Goal: Task Accomplishment & Management: Manage account settings

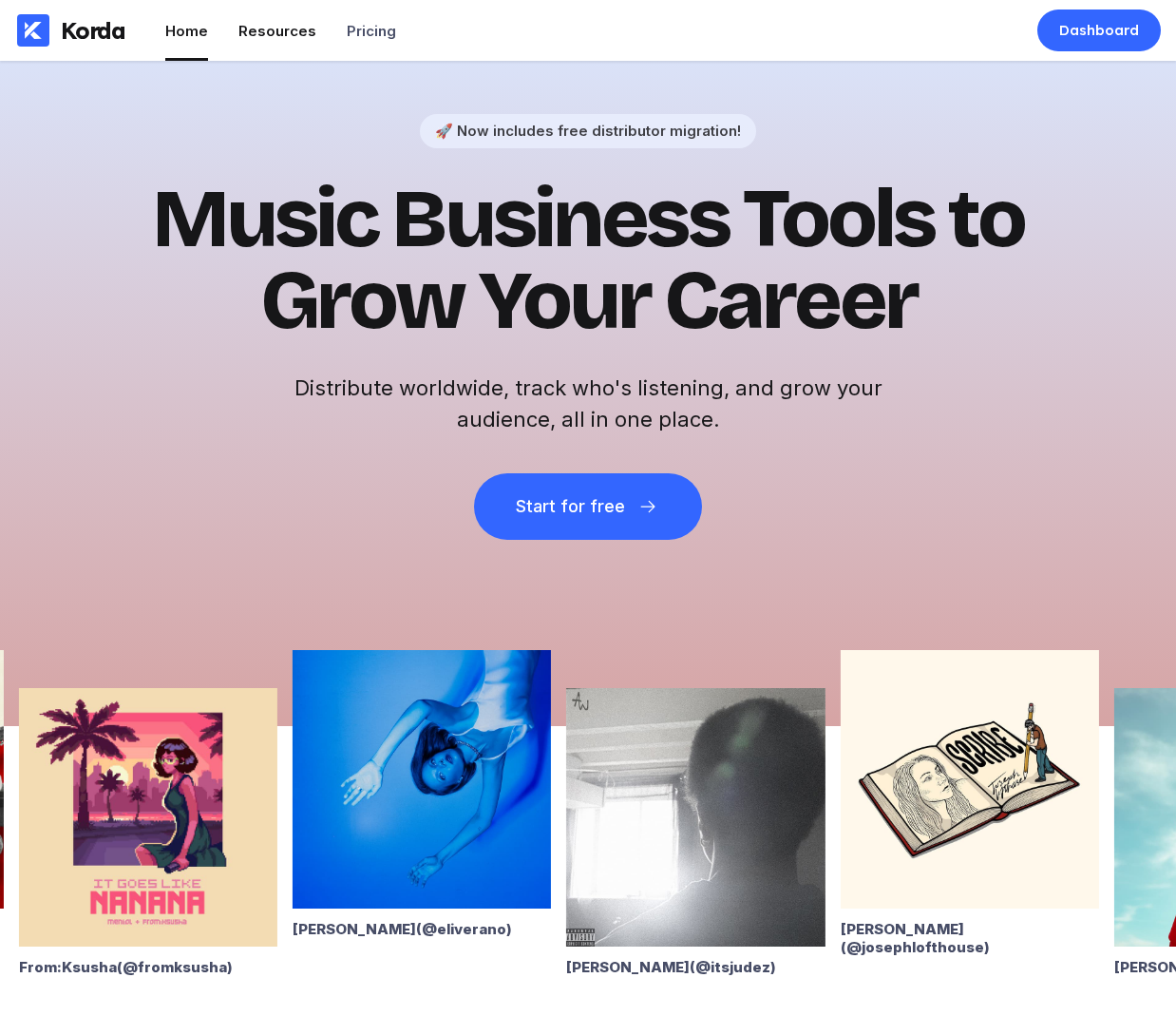
click at [294, 25] on div "Resources" at bounding box center [277, 31] width 78 height 18
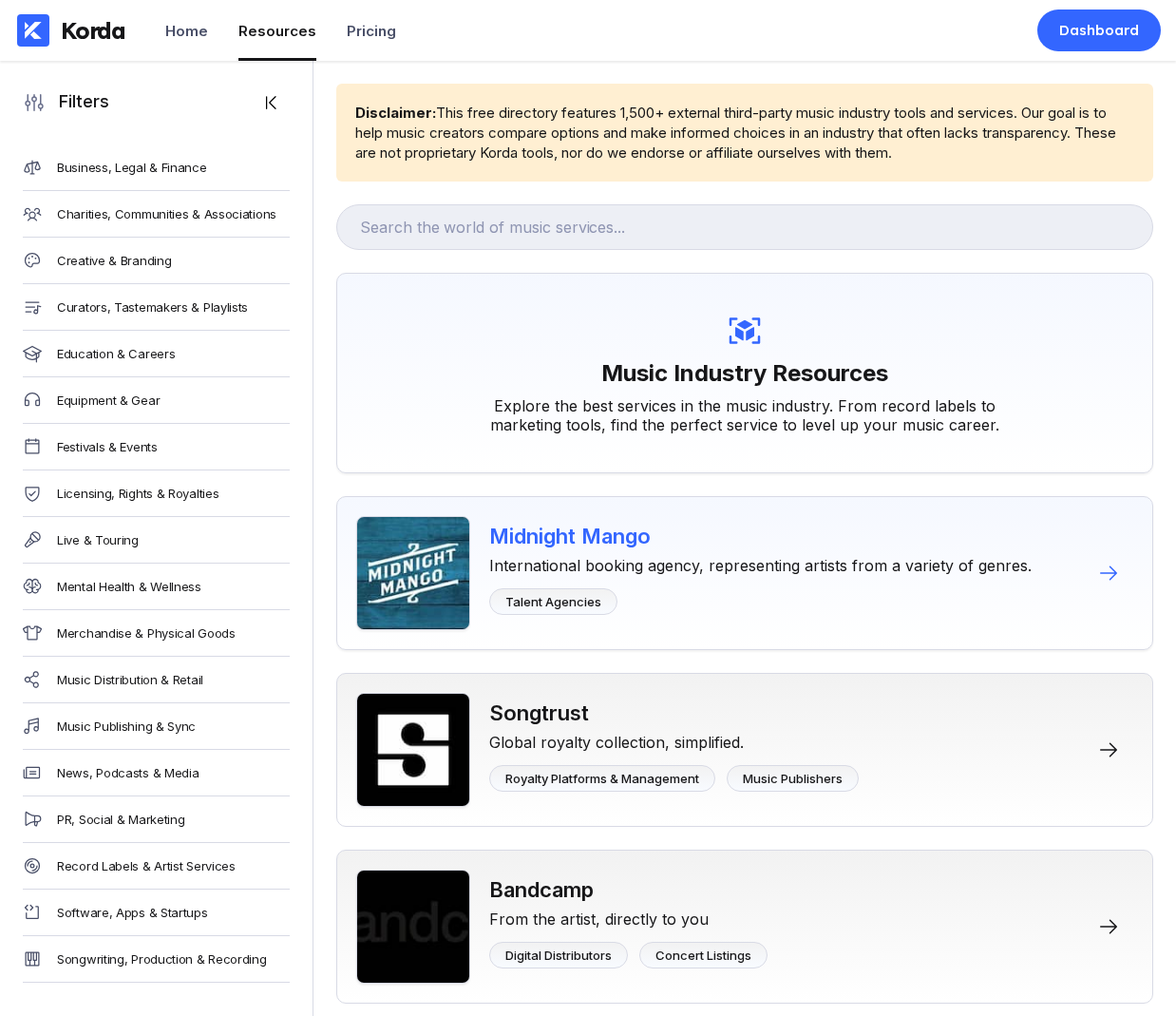
click at [606, 545] on div "Midnight Mango" at bounding box center [760, 536] width 542 height 25
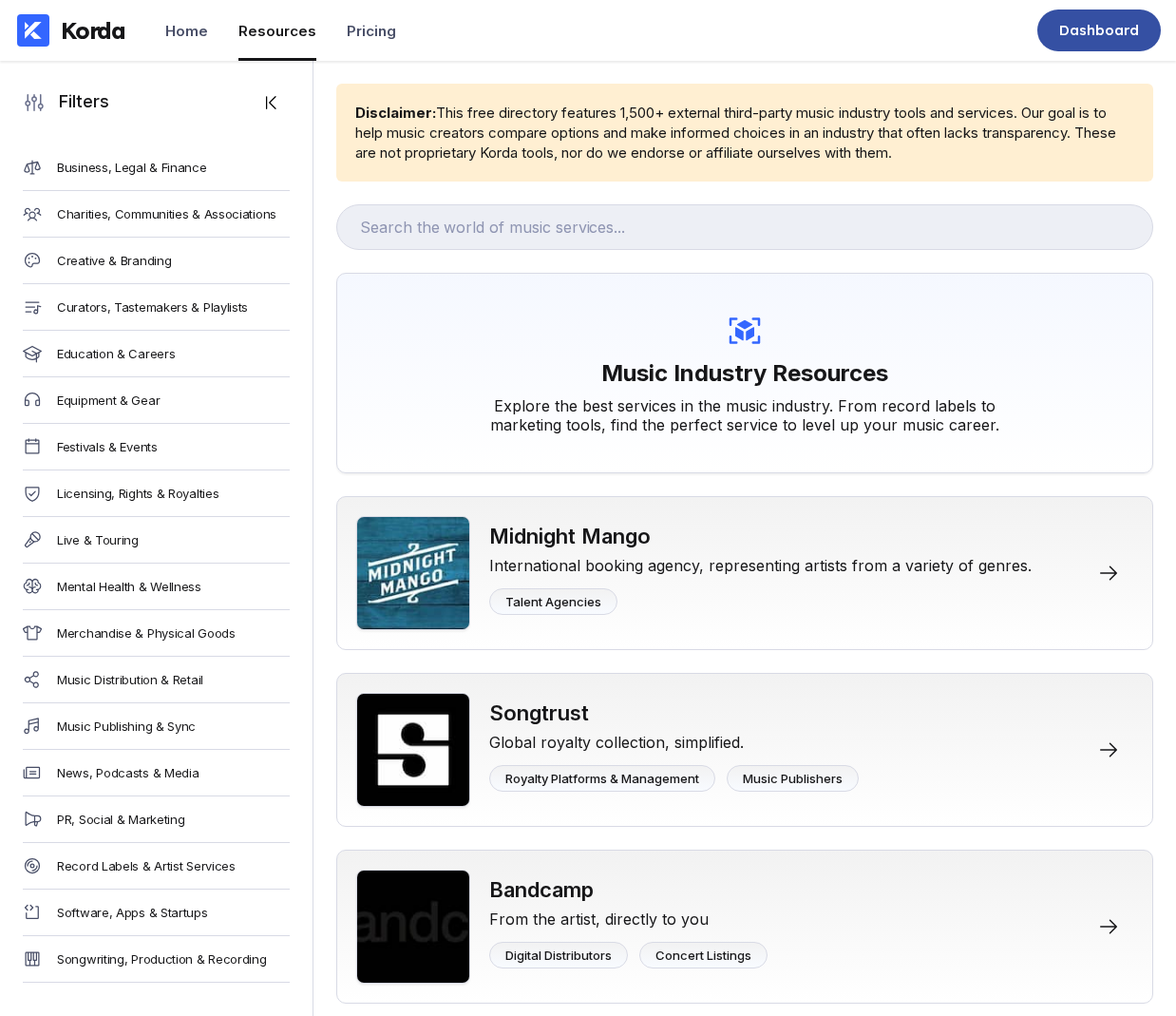
click at [1107, 24] on div "Dashboard" at bounding box center [1099, 30] width 80 height 19
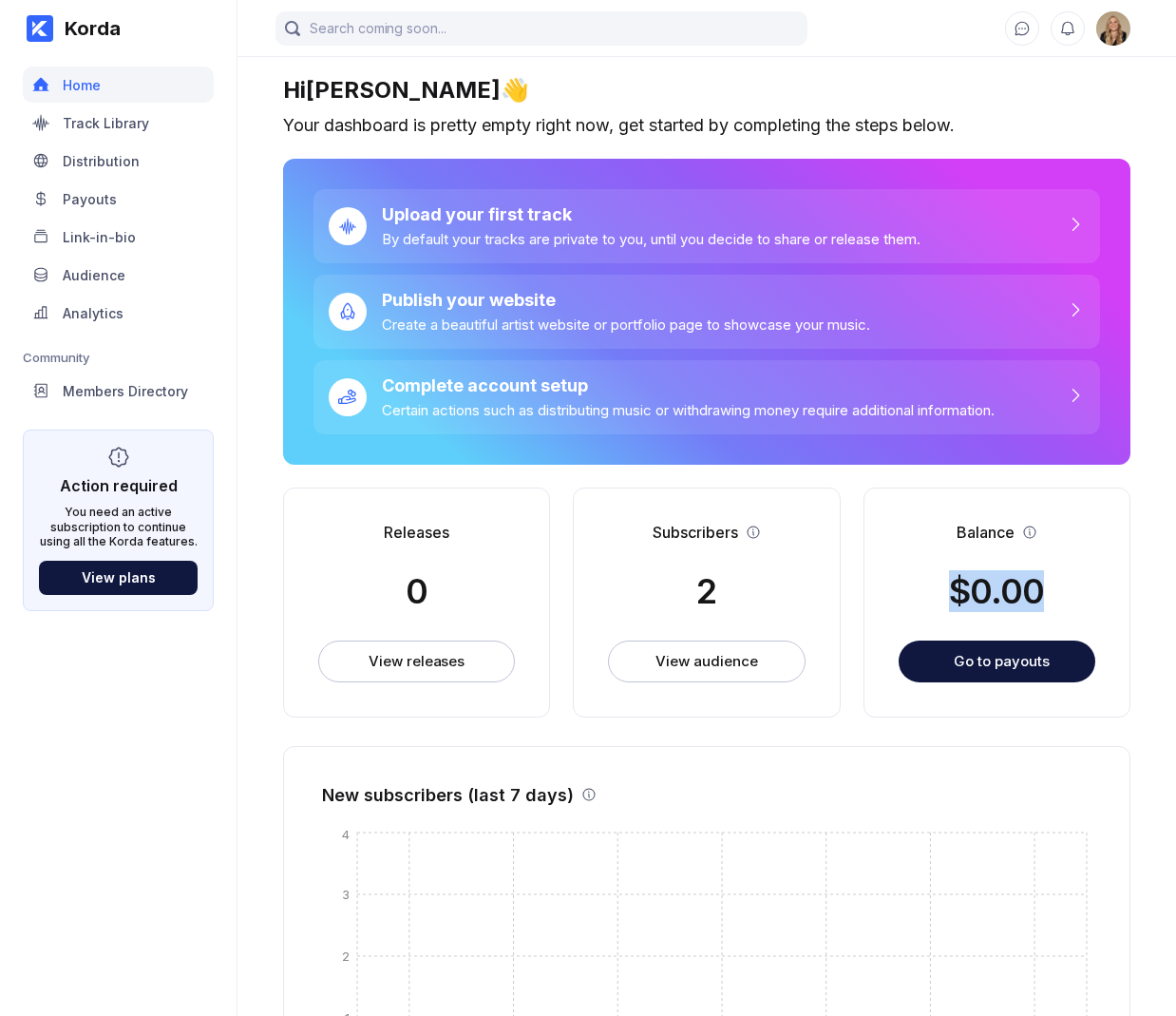
drag, startPoint x: 938, startPoint y: 589, endPoint x: 1059, endPoint y: 575, distance: 121.8
click at [1059, 575] on div "Balance $ 0.00 Go to payouts" at bounding box center [997, 602] width 267 height 230
click at [138, 112] on div "Track Library" at bounding box center [118, 123] width 191 height 36
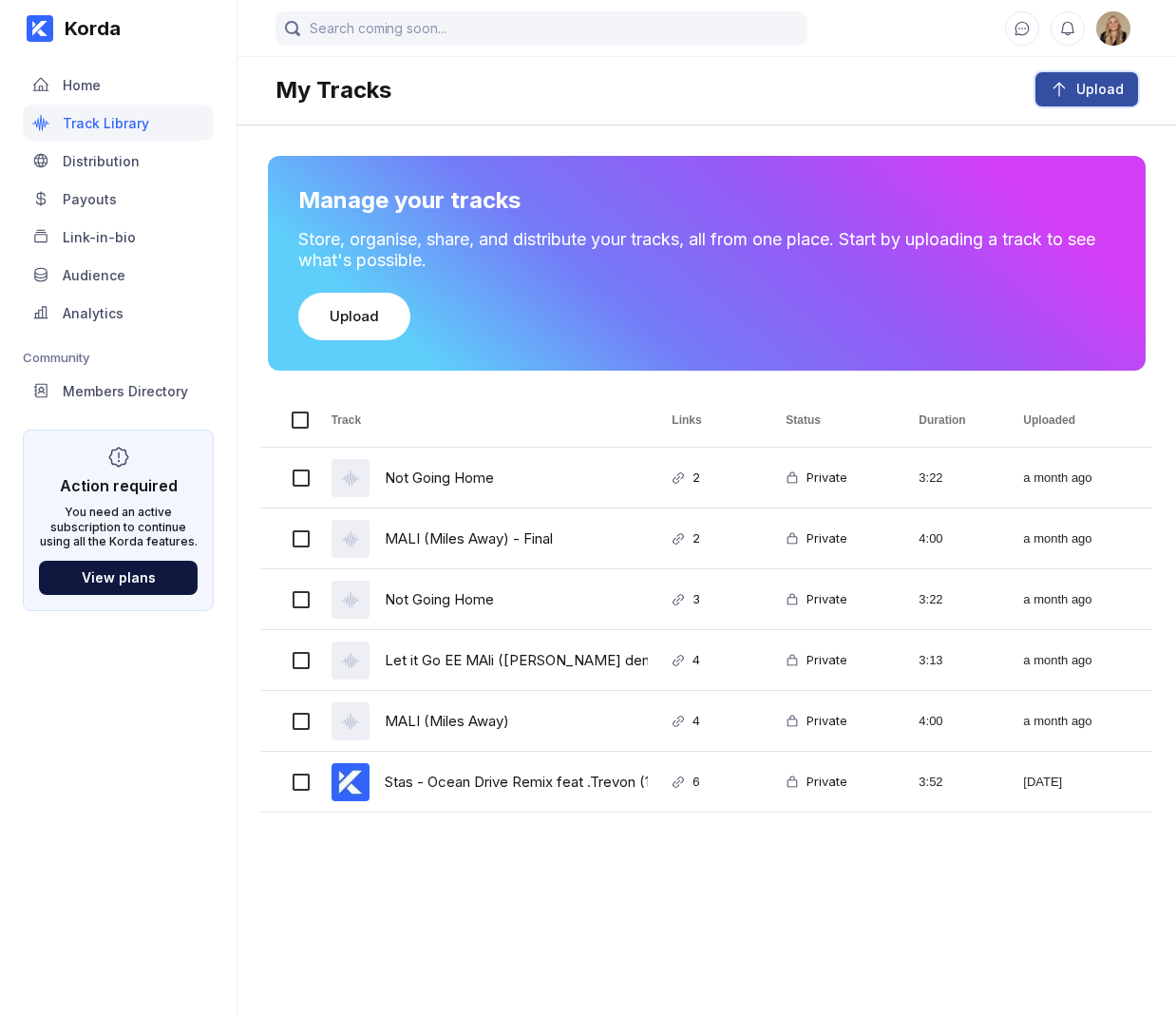
click at [1092, 93] on div "Upload" at bounding box center [1096, 89] width 55 height 19
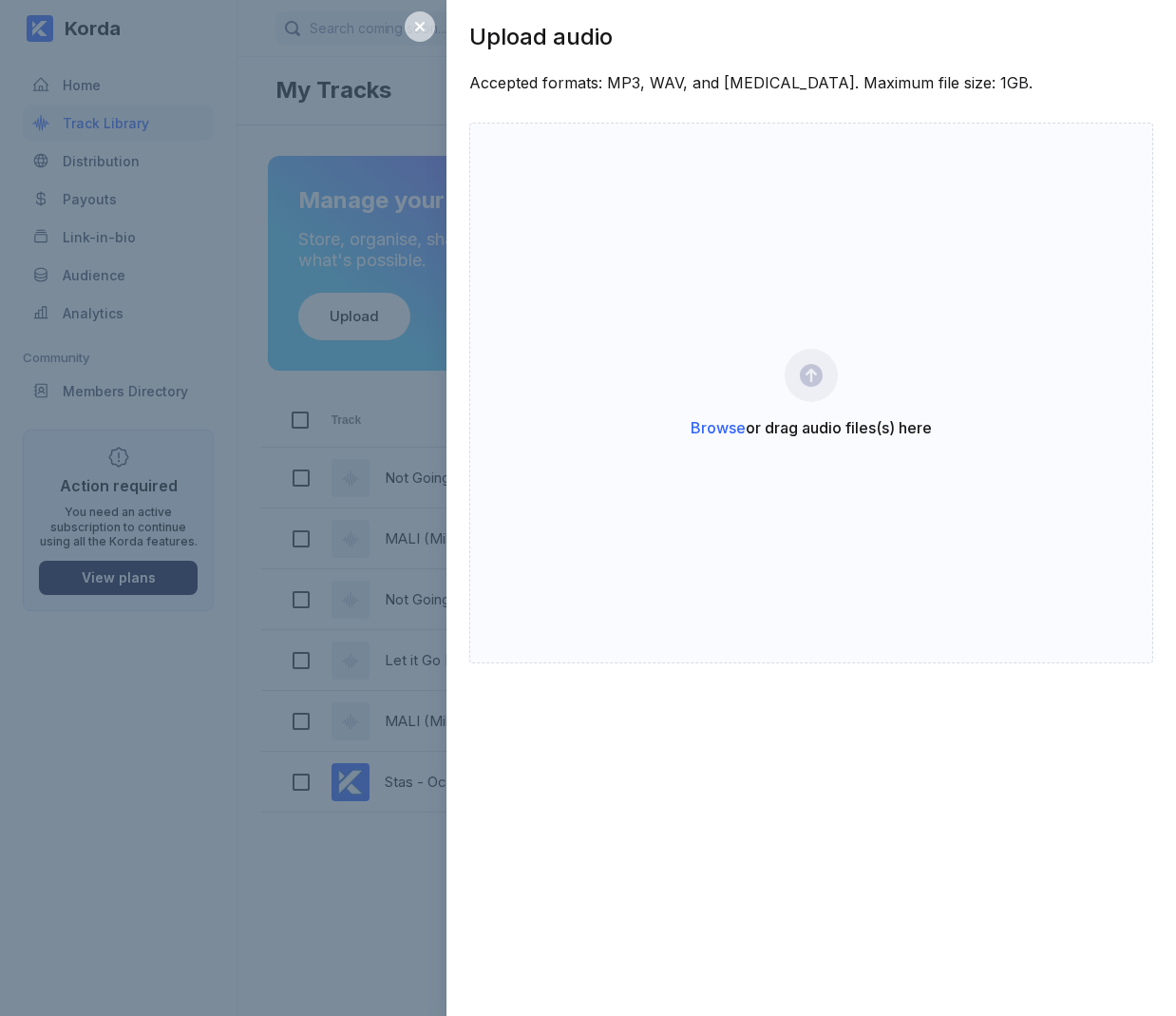
click at [423, 35] on div at bounding box center [420, 27] width 31 height 31
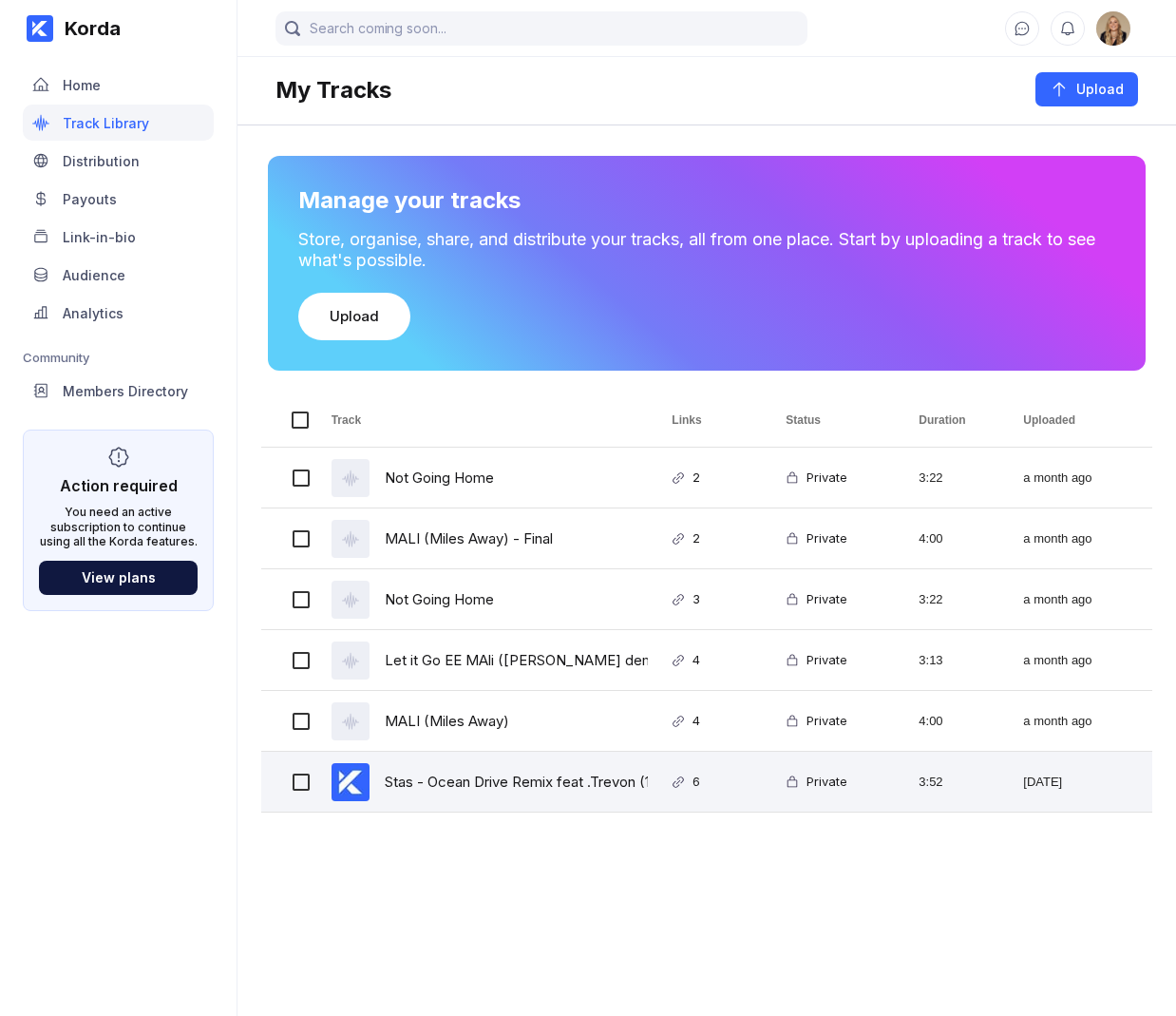
click at [447, 781] on div "Stas - Ocean Drive Remix feat .Trevon (1) HD" at bounding box center [536, 781] width 301 height 45
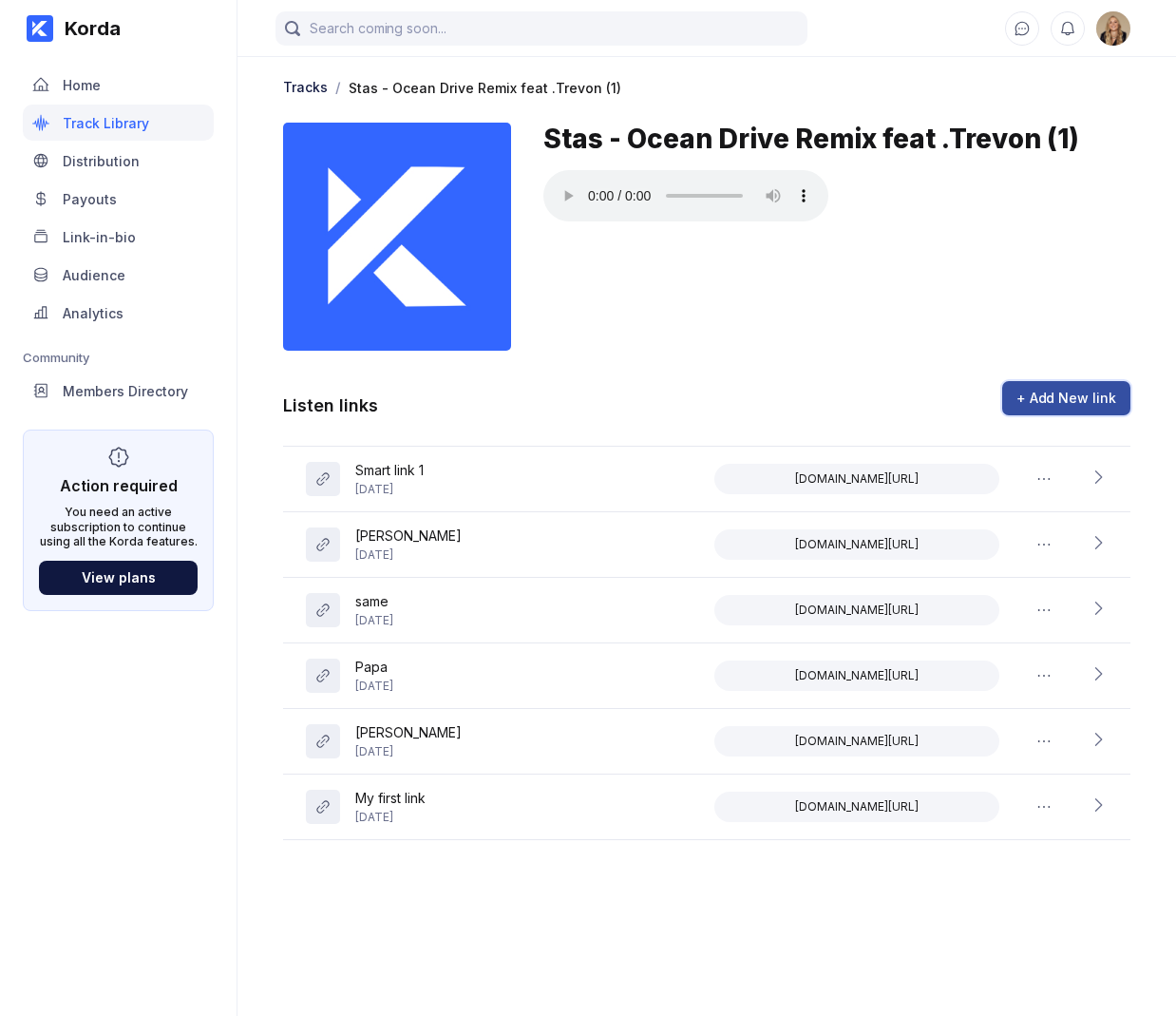
click at [1084, 403] on div "+ Add New link" at bounding box center [1066, 397] width 100 height 19
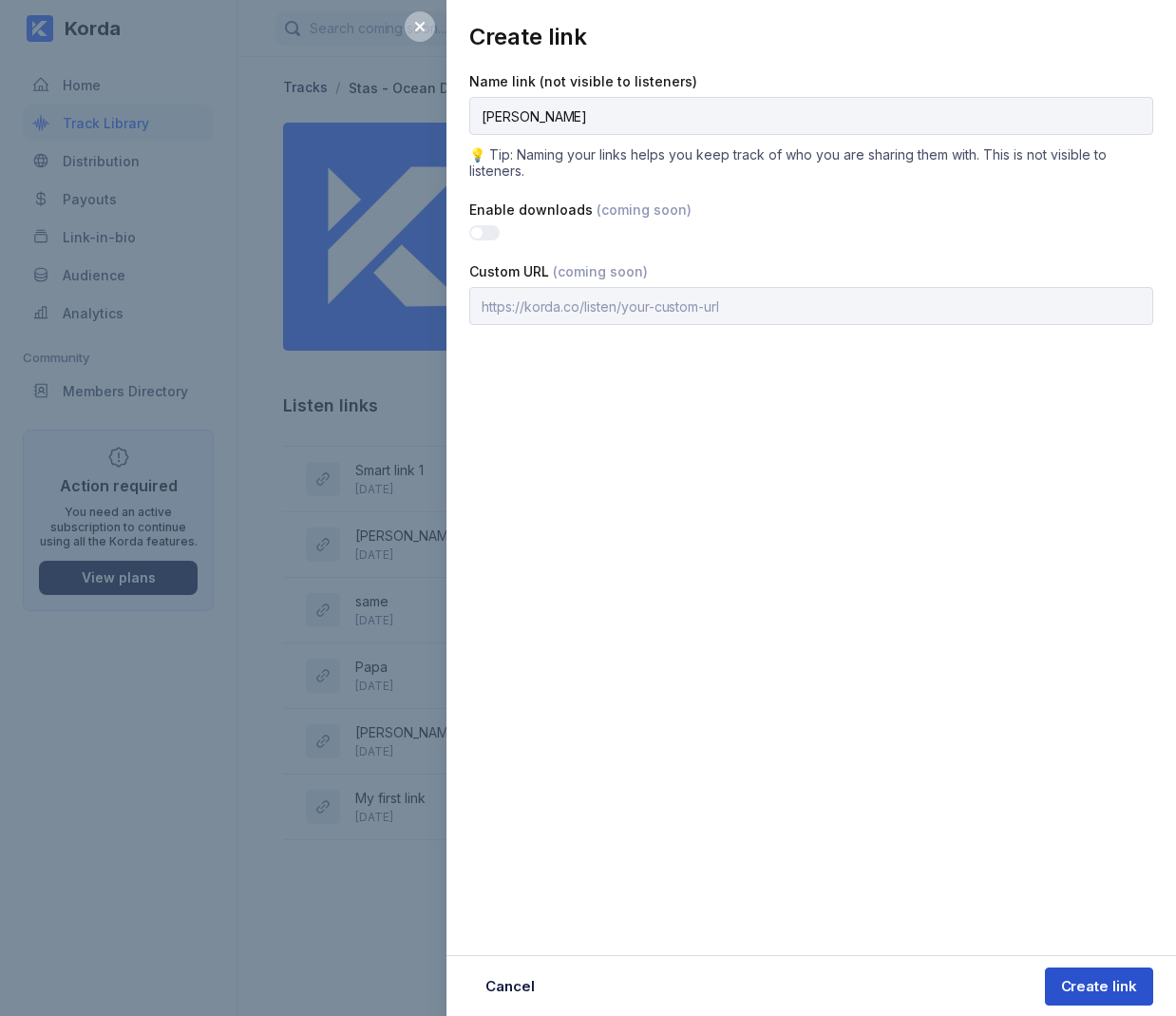
type input "[PERSON_NAME]"
click at [1096, 975] on button "Create link" at bounding box center [1099, 986] width 108 height 38
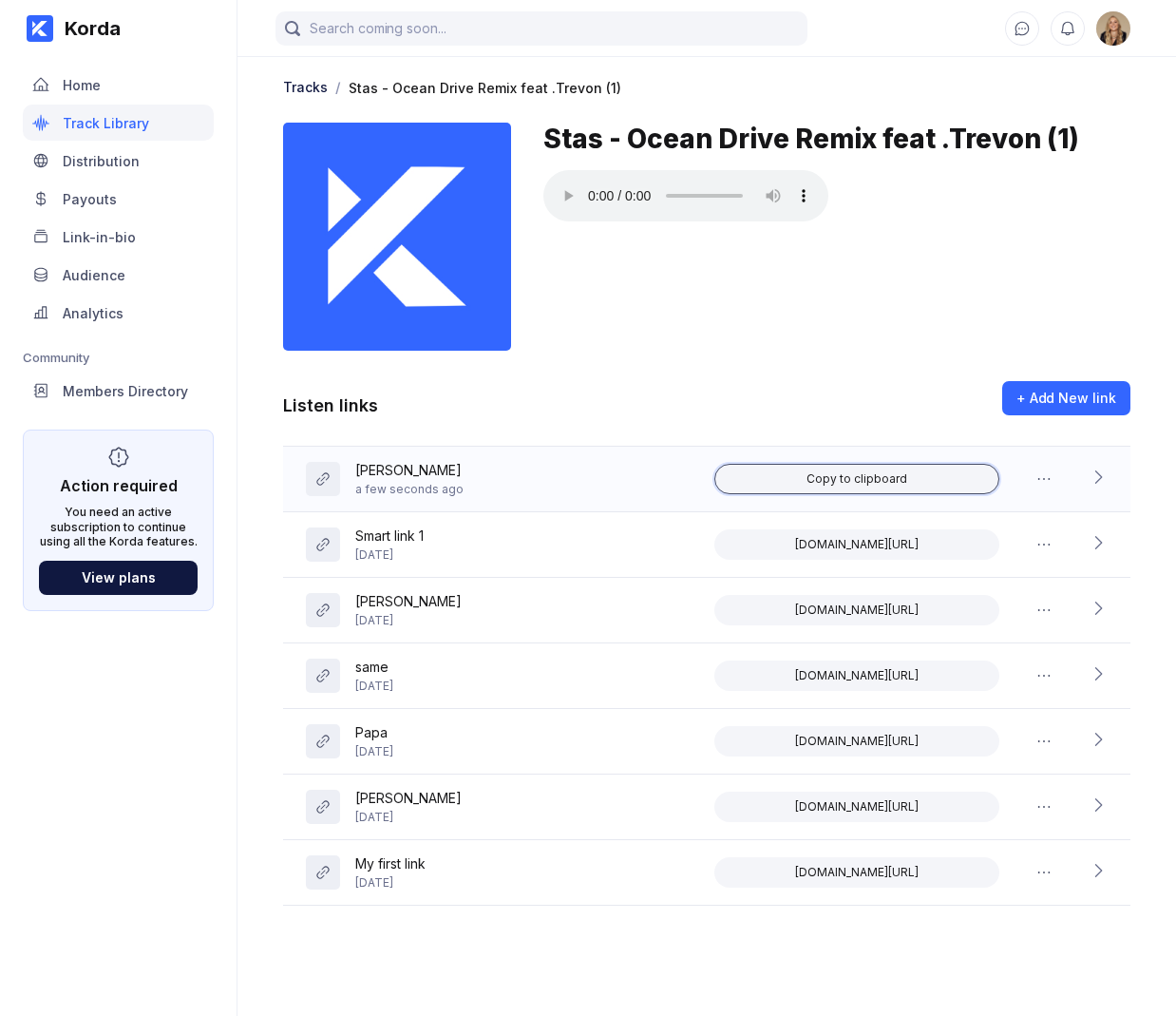
click at [860, 479] on div "Copy to clipboard" at bounding box center [857, 478] width 101 height 15
click at [1094, 478] on icon at bounding box center [1098, 476] width 19 height 19
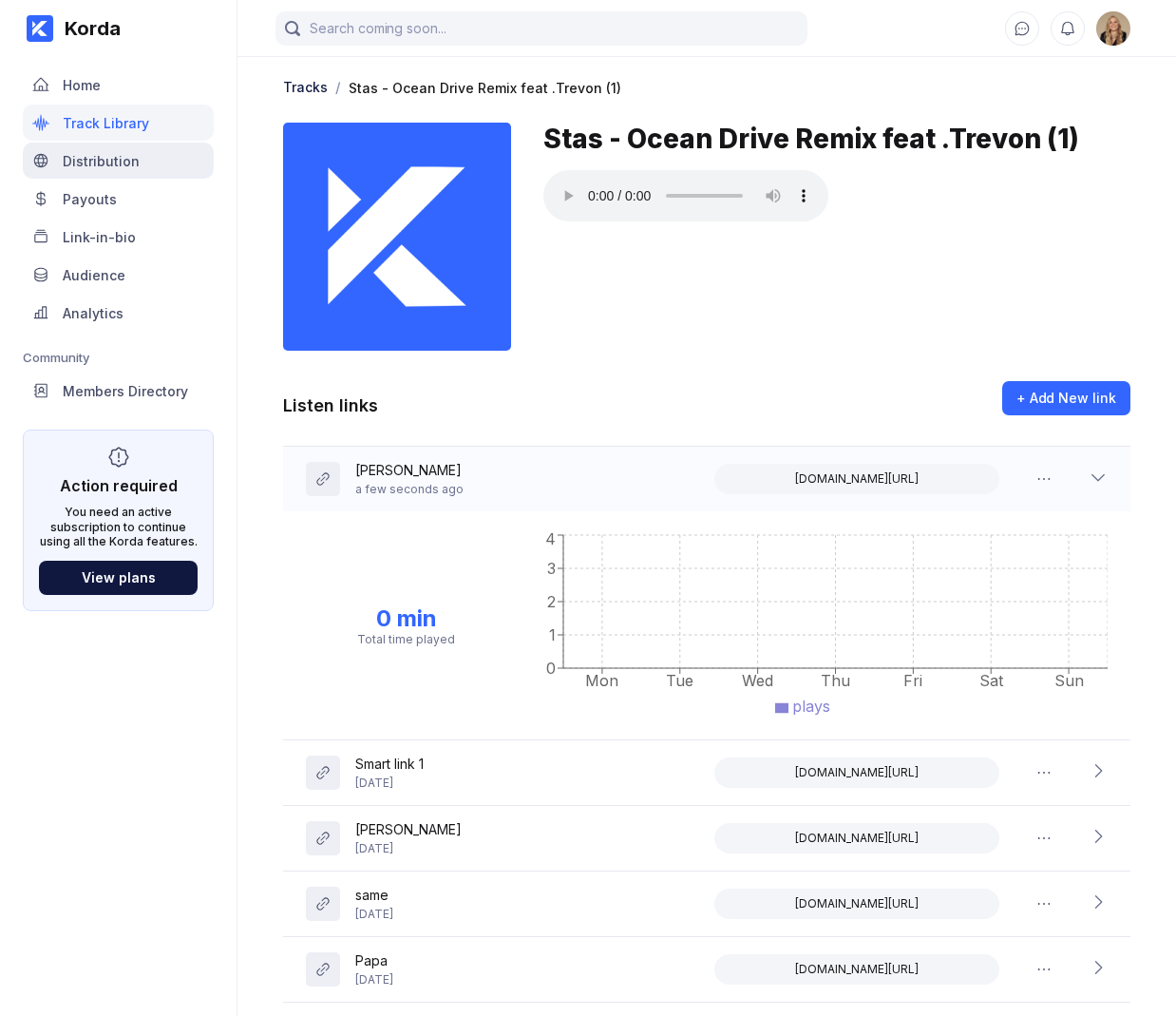
click at [127, 165] on div "Distribution" at bounding box center [101, 160] width 77 height 16
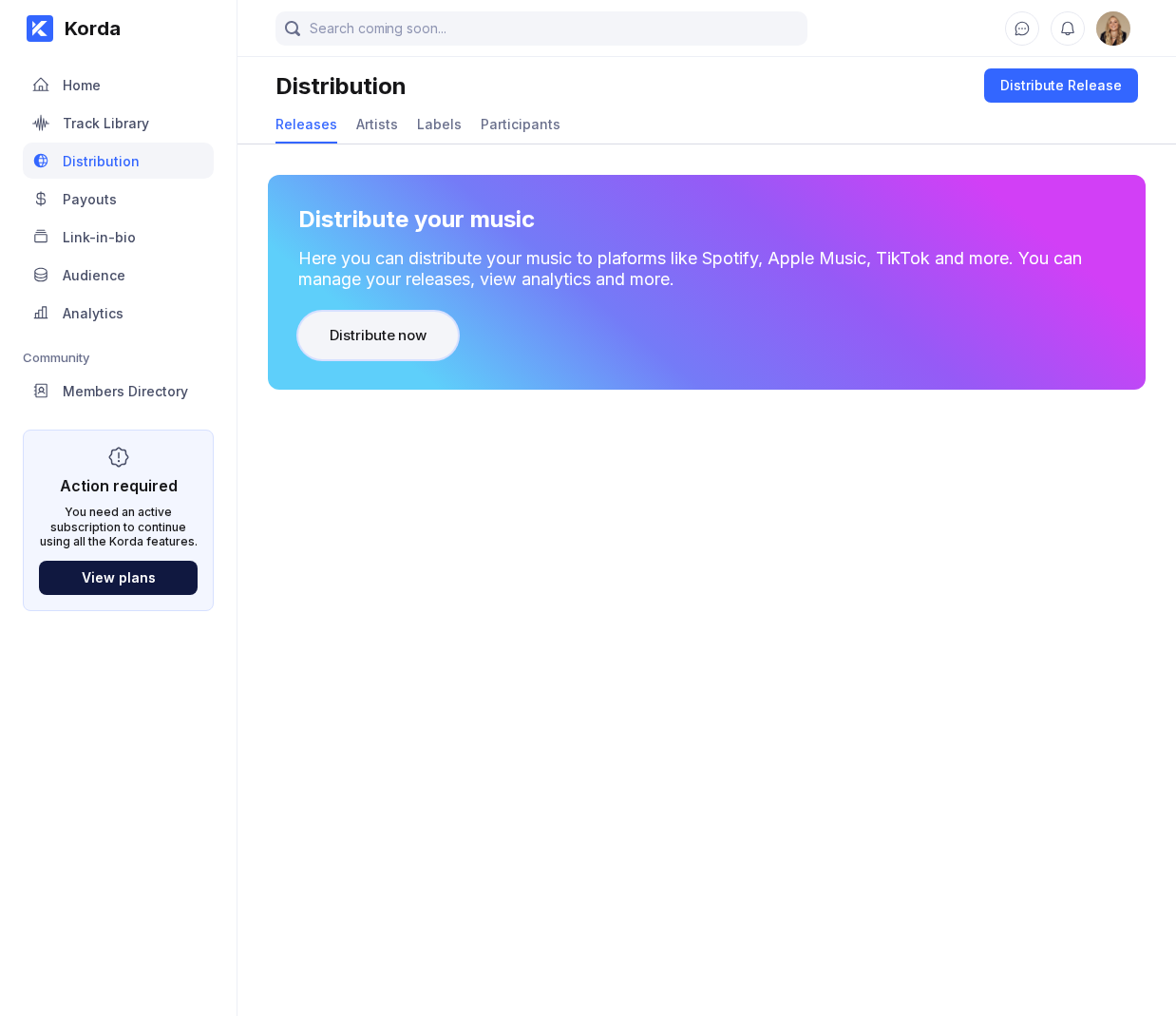
click at [408, 342] on div "Distribute now" at bounding box center [378, 335] width 97 height 19
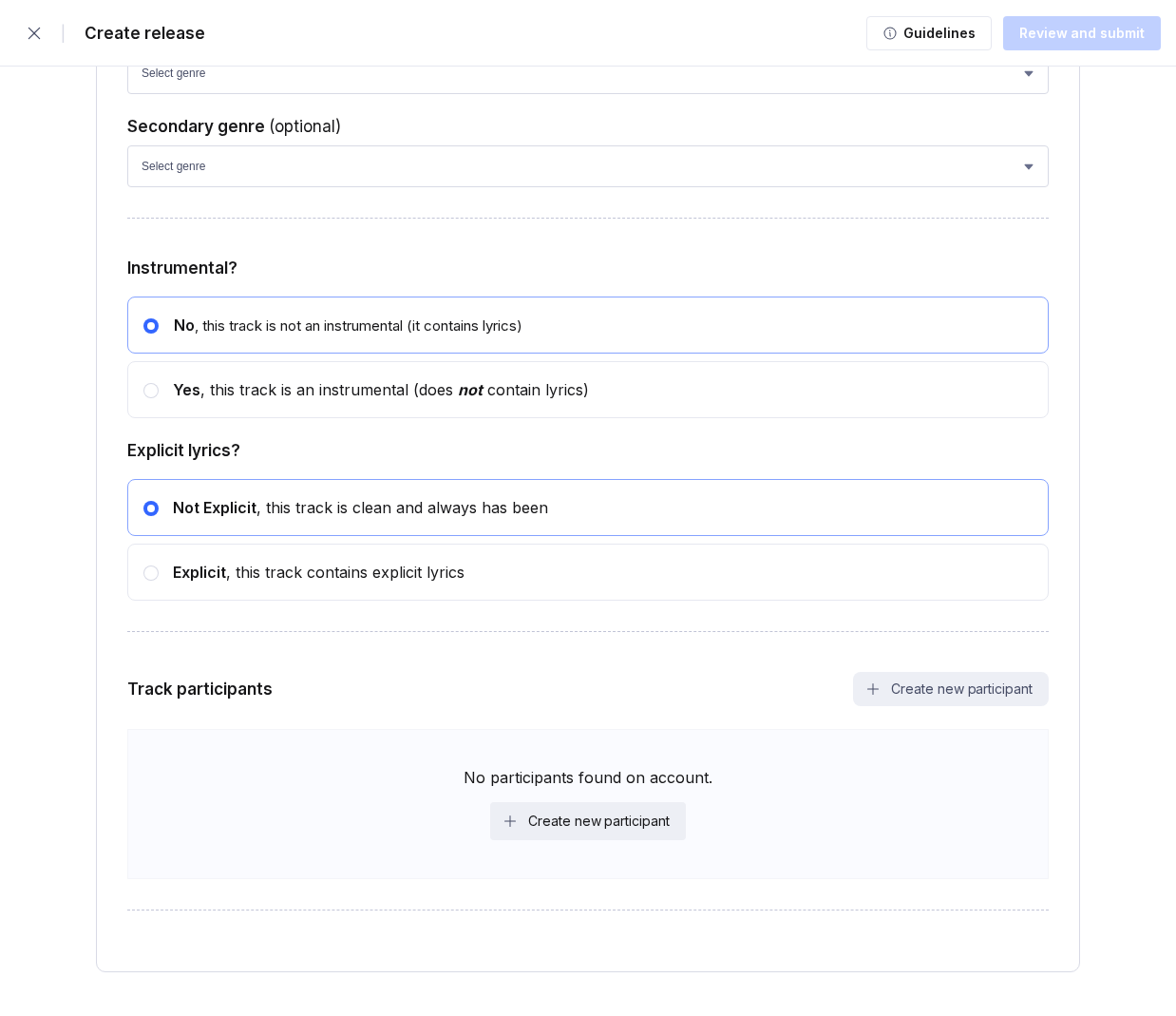
scroll to position [3207, 0]
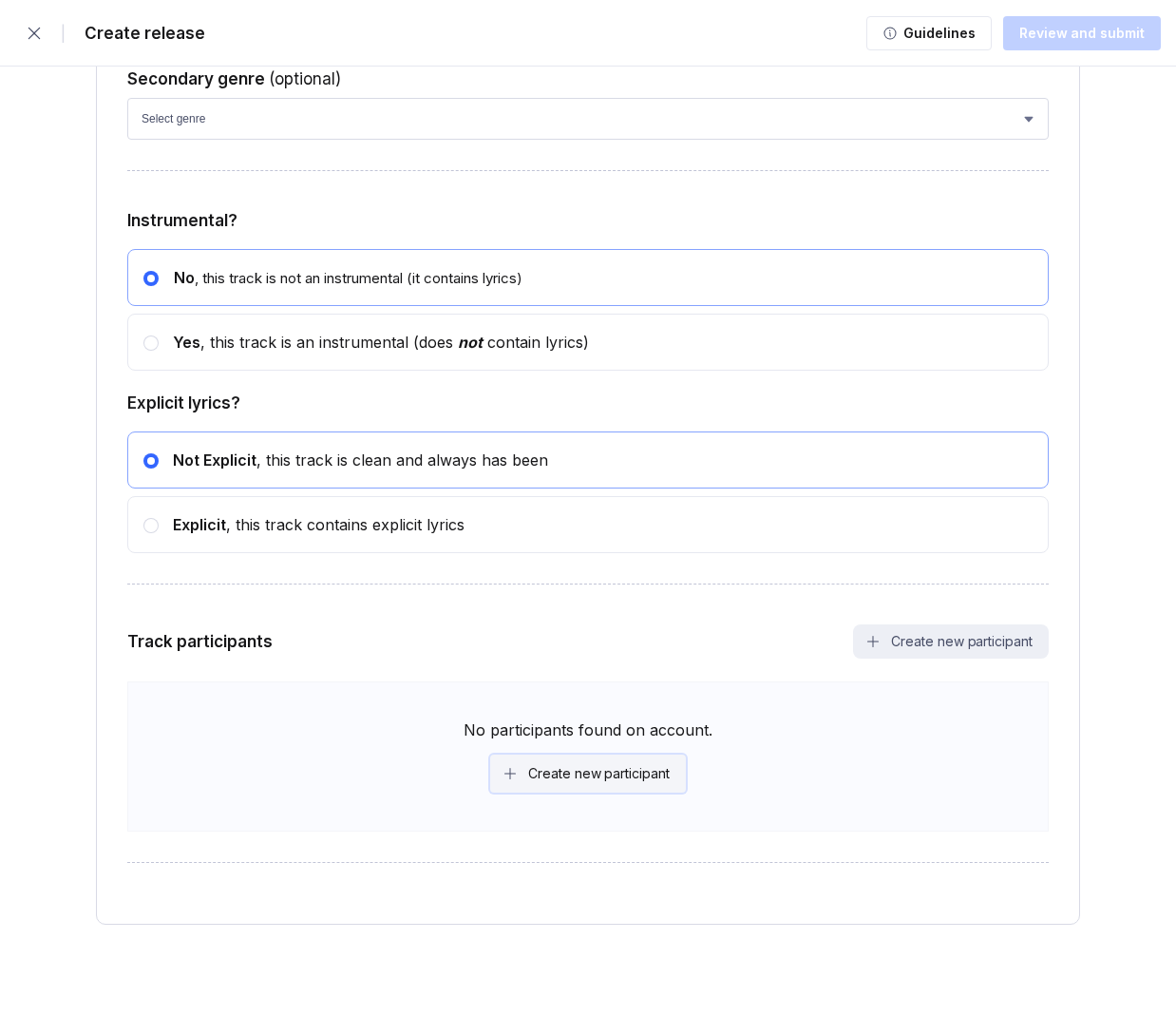
click at [583, 770] on div "Create new participant" at bounding box center [599, 772] width 142 height 19
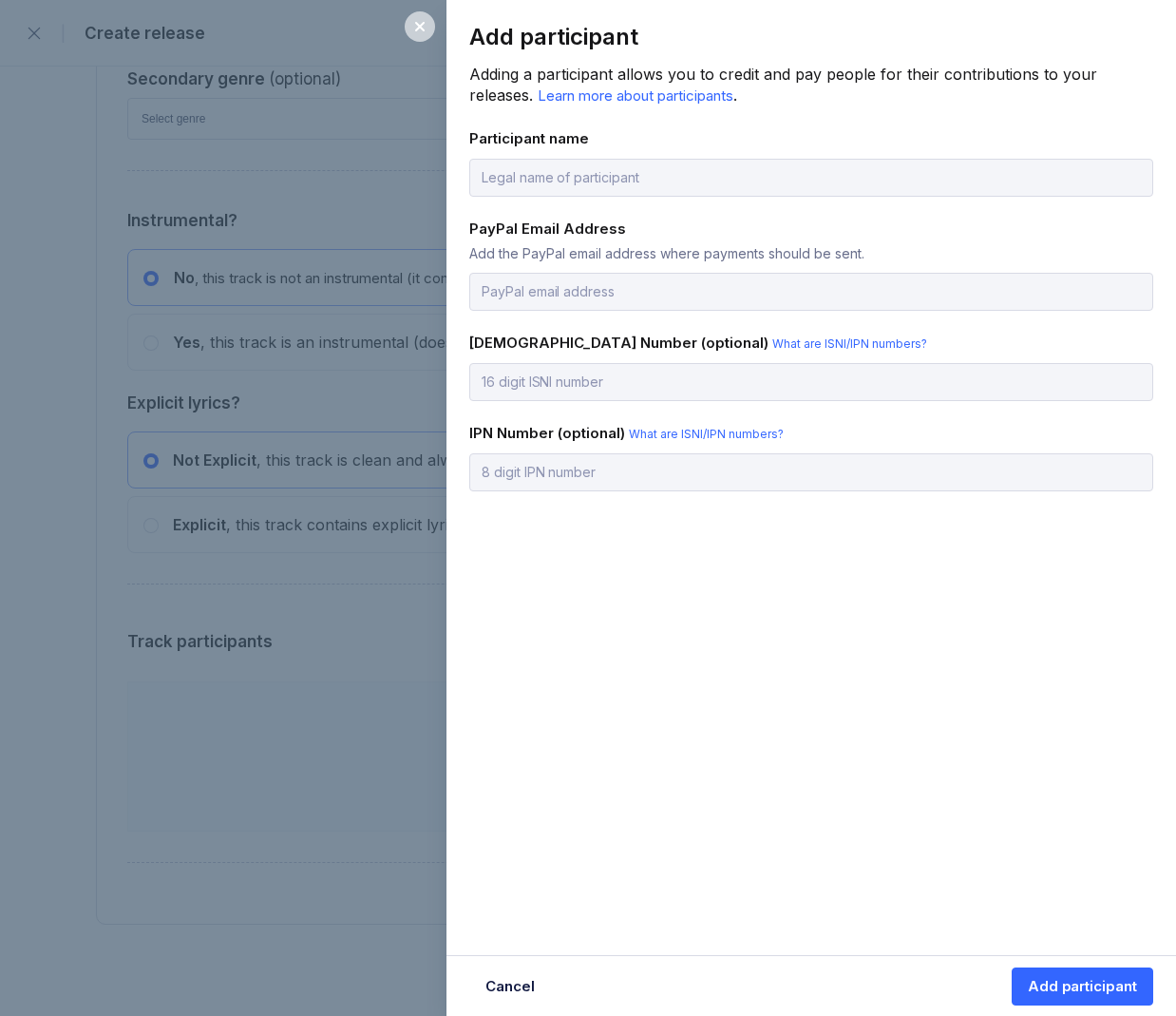
click at [426, 30] on icon at bounding box center [419, 26] width 15 height 15
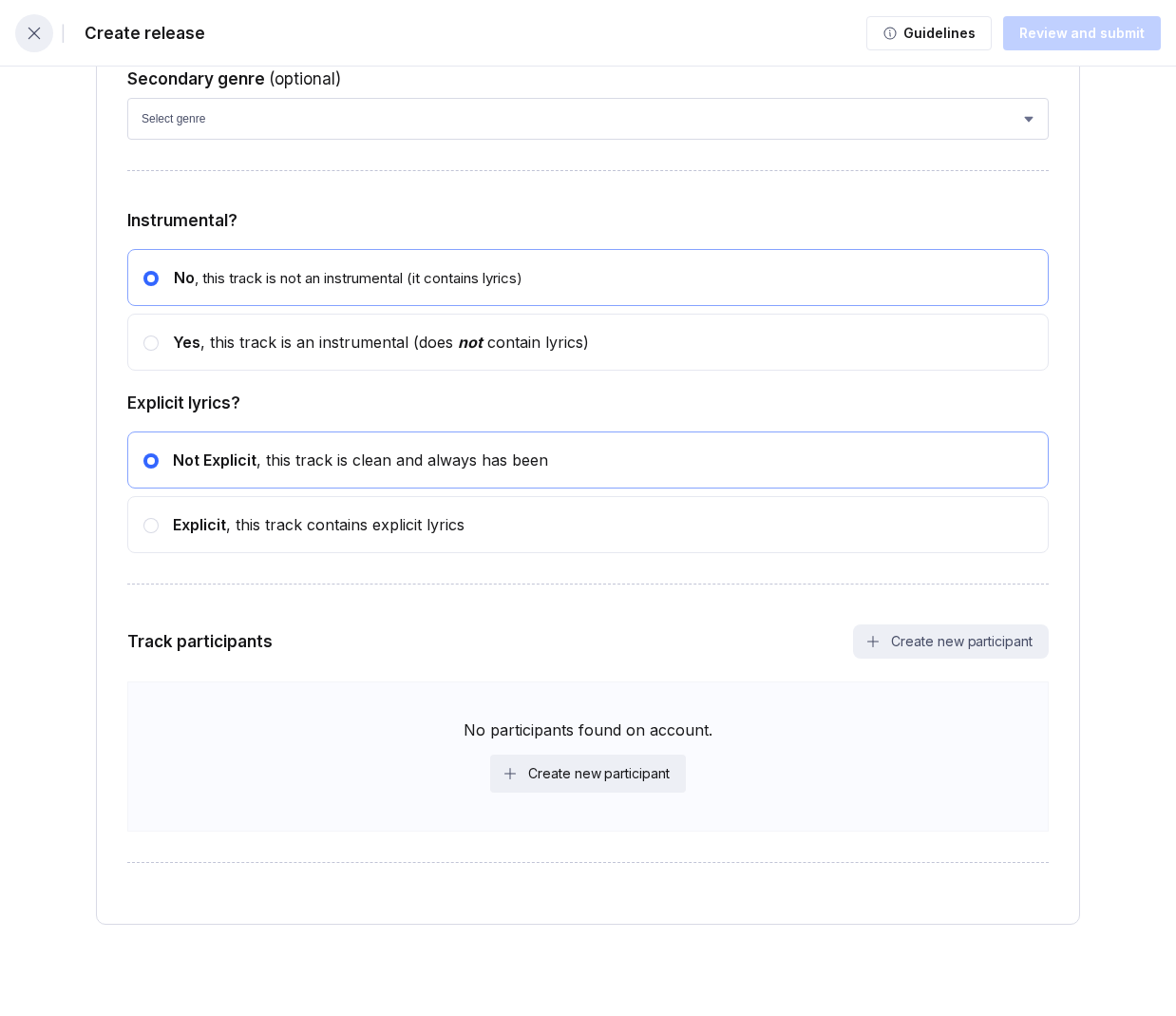
click at [36, 28] on icon "button" at bounding box center [34, 33] width 19 height 19
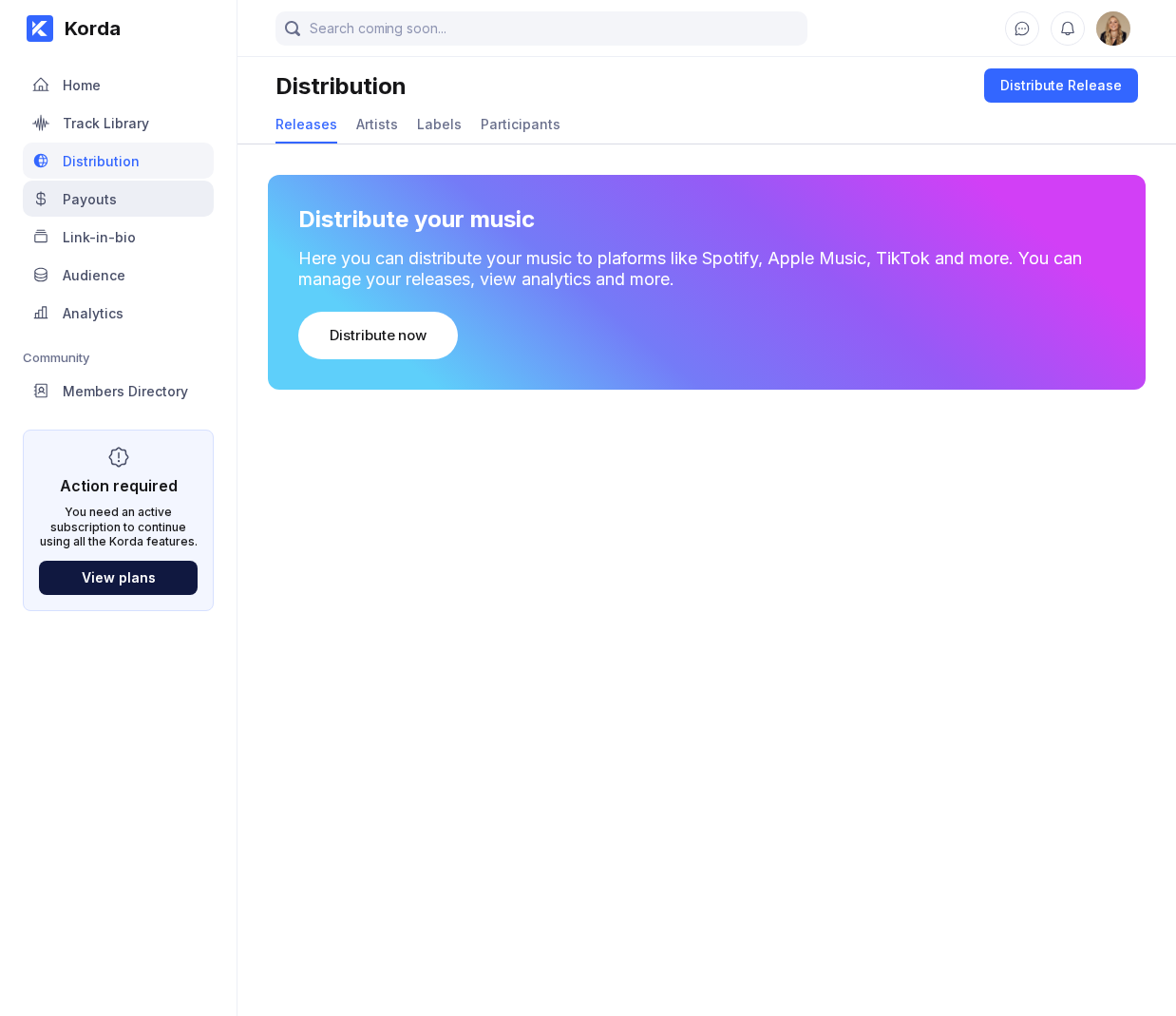
click at [120, 200] on div "Payouts" at bounding box center [118, 198] width 191 height 36
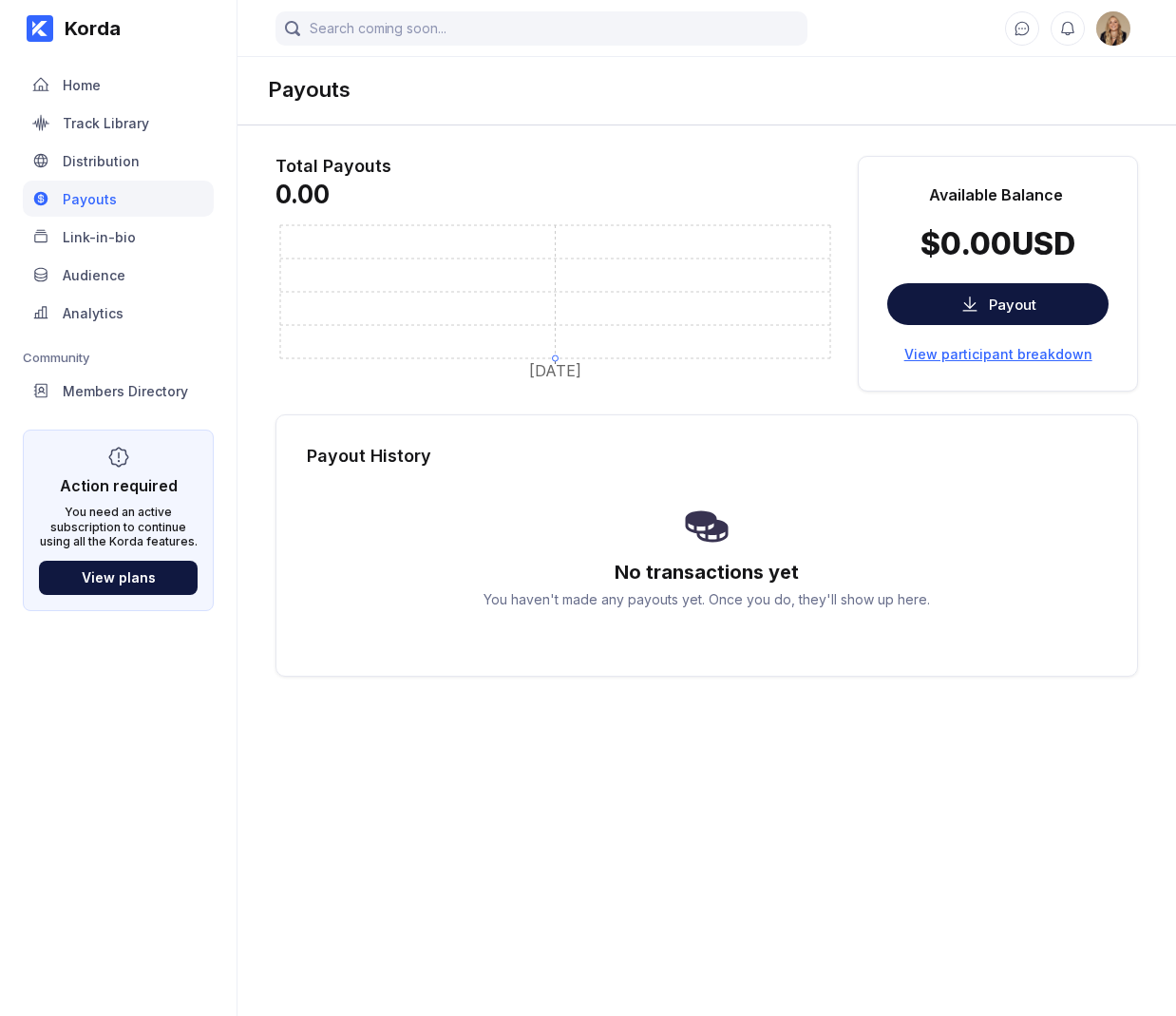
click at [1057, 358] on div "View participant breakdown" at bounding box center [998, 354] width 188 height 16
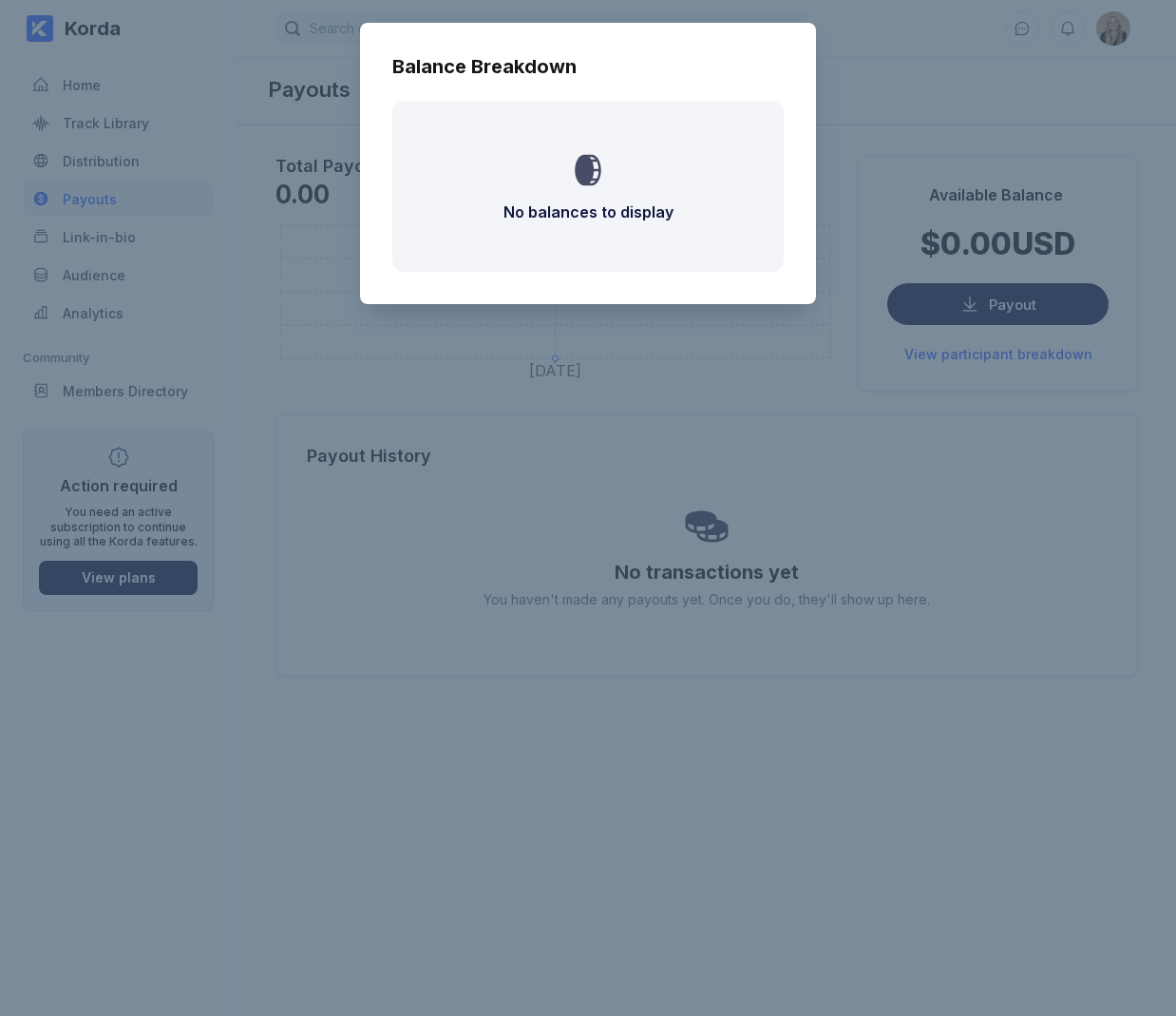
click at [685, 490] on div "Balance Breakdown No balances to display" at bounding box center [588, 508] width 1176 height 1016
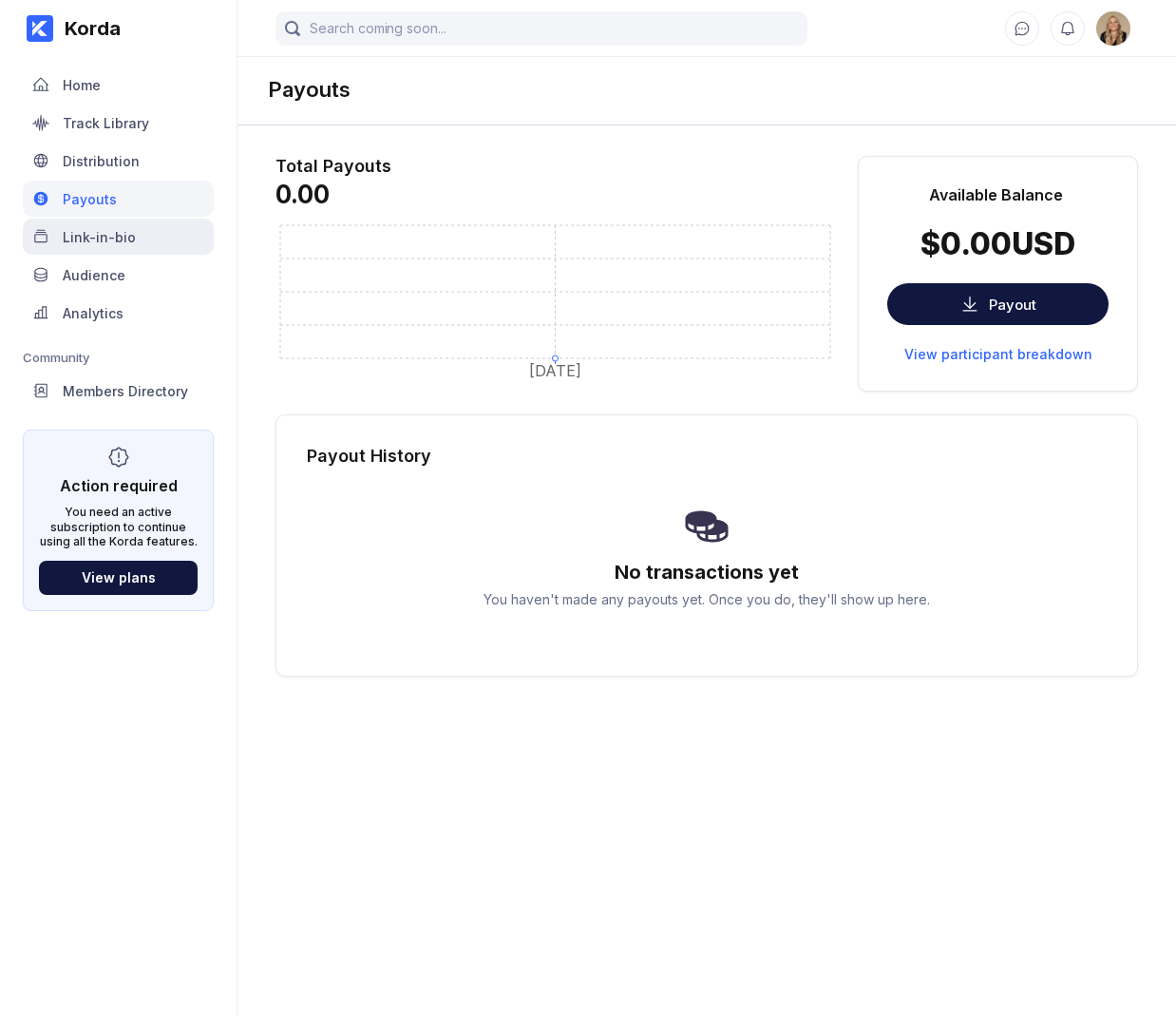
click at [131, 249] on div "Link-in-bio" at bounding box center [118, 237] width 191 height 36
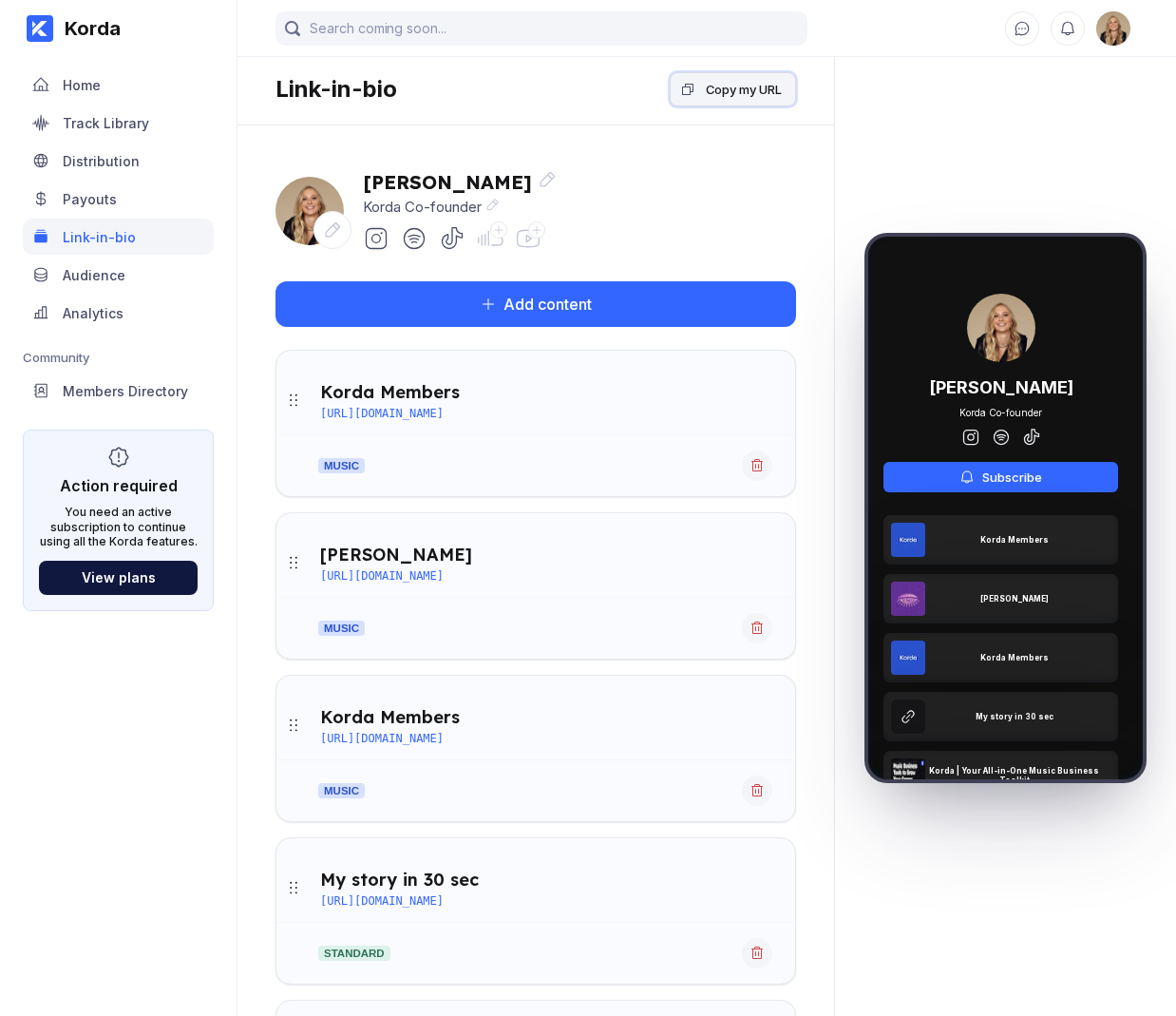
click at [731, 84] on div "Copy my URL" at bounding box center [743, 89] width 76 height 19
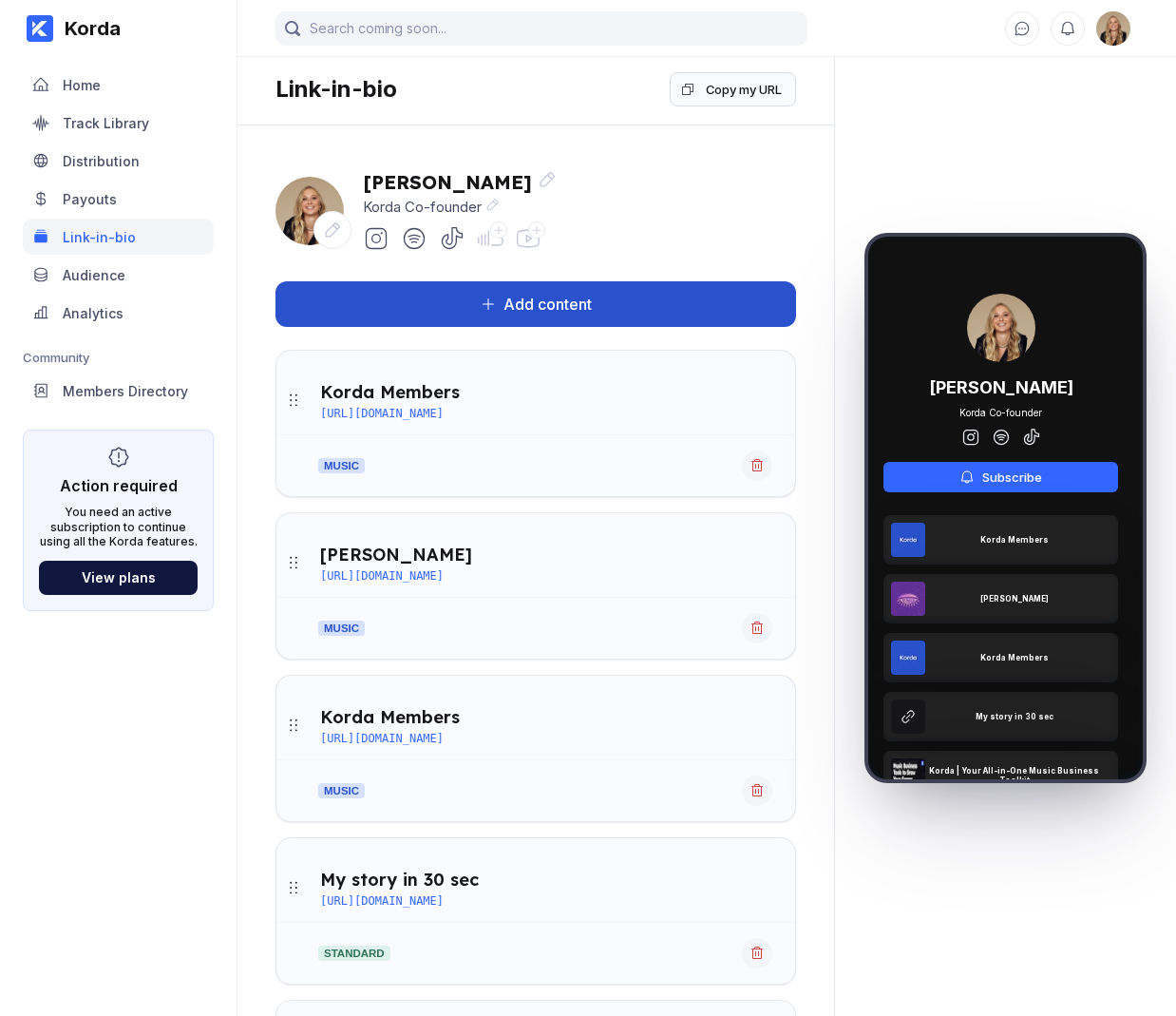
click at [659, 298] on button "Add content" at bounding box center [536, 304] width 521 height 46
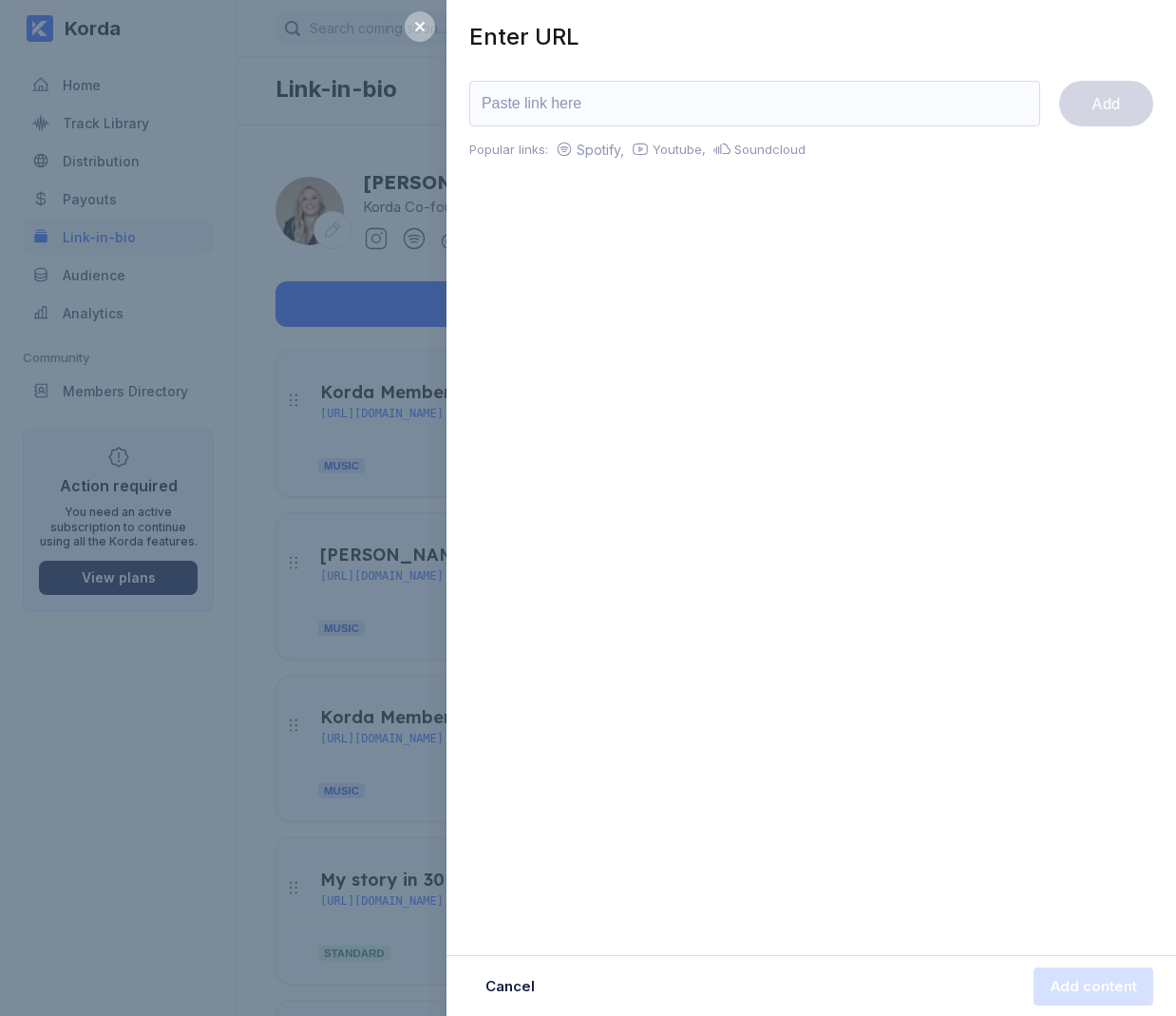
click at [628, 102] on input "url" at bounding box center [754, 104] width 571 height 46
type input "[URL][DOMAIN_NAME][DOMAIN_NAME]"
click at [1117, 109] on div "Add" at bounding box center [1106, 103] width 29 height 19
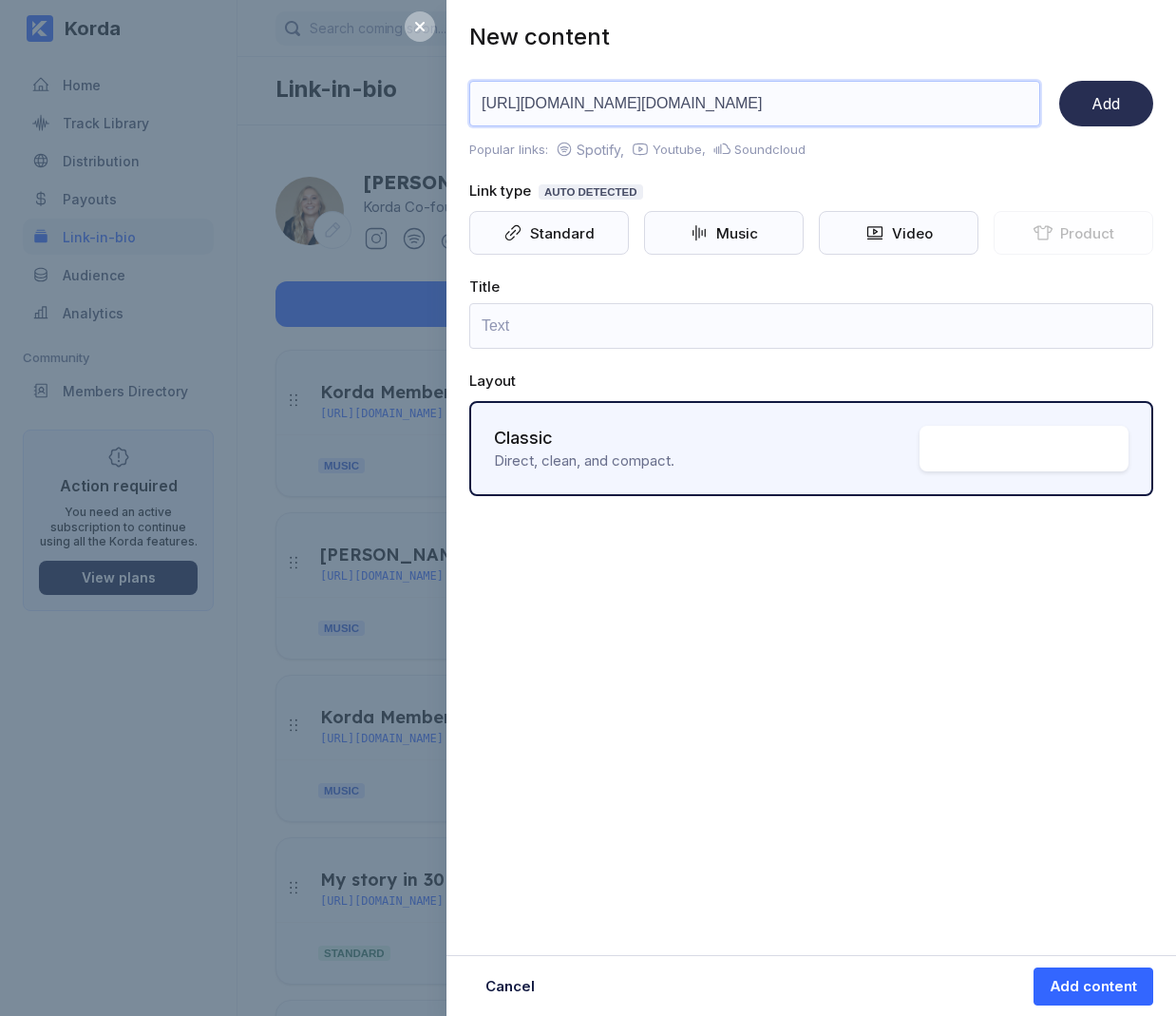
click at [575, 114] on input "[URL][DOMAIN_NAME][DOMAIN_NAME]" at bounding box center [754, 104] width 571 height 46
click at [751, 121] on input "[URL][DOMAIN_NAME][DOMAIN_NAME]" at bounding box center [754, 104] width 571 height 46
drag, startPoint x: 744, startPoint y: 103, endPoint x: 723, endPoint y: 59, distance: 48.8
click at [723, 59] on div "New content [URL][DOMAIN_NAME][DOMAIN_NAME] Add Popular links: Spotify, Youtube…" at bounding box center [811, 287] width 730 height 575
type input "s"
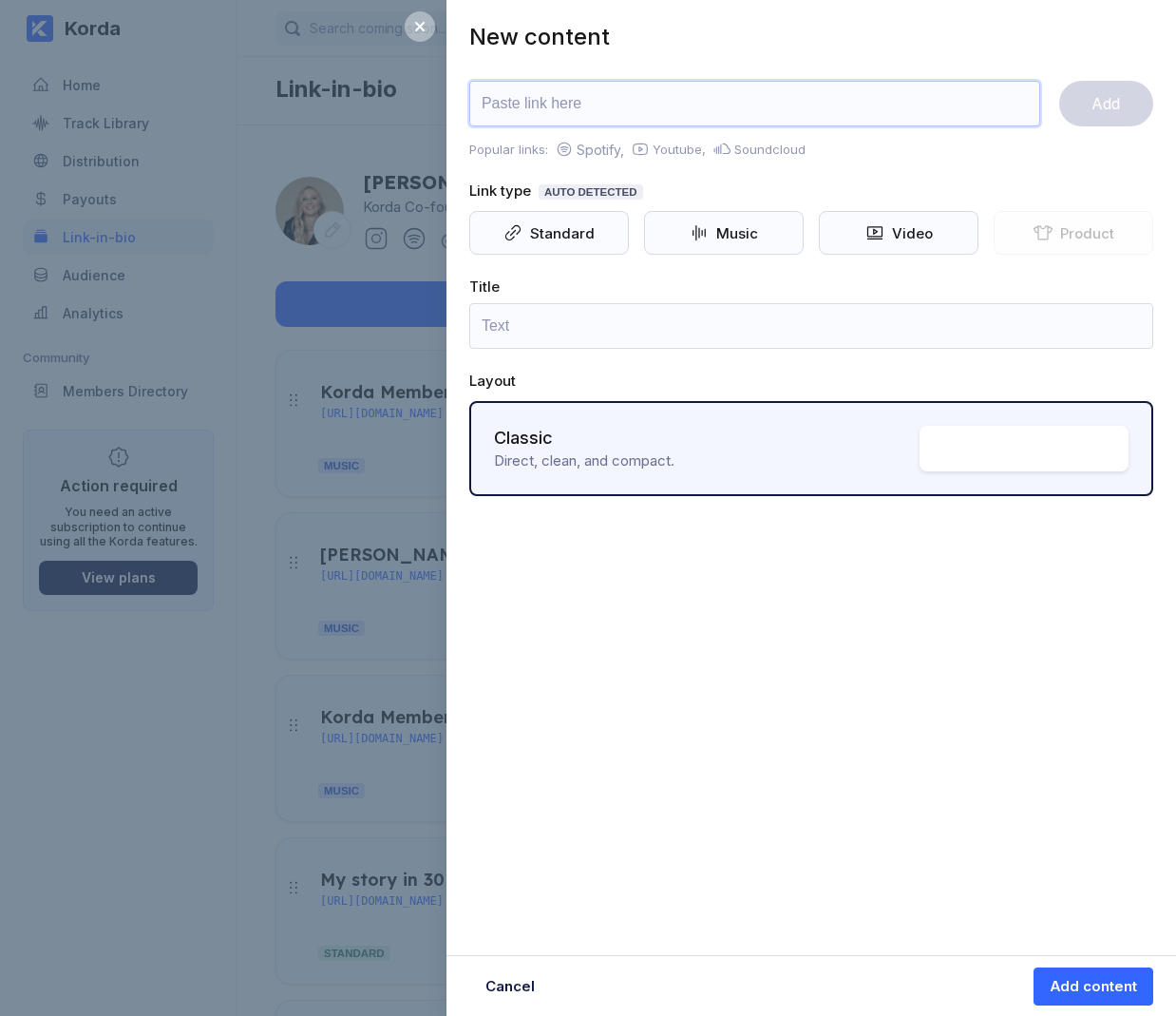
click at [665, 91] on input "url" at bounding box center [754, 104] width 571 height 46
type input "[URL][DOMAIN_NAME]"
click at [1092, 114] on button "Add" at bounding box center [1106, 104] width 94 height 46
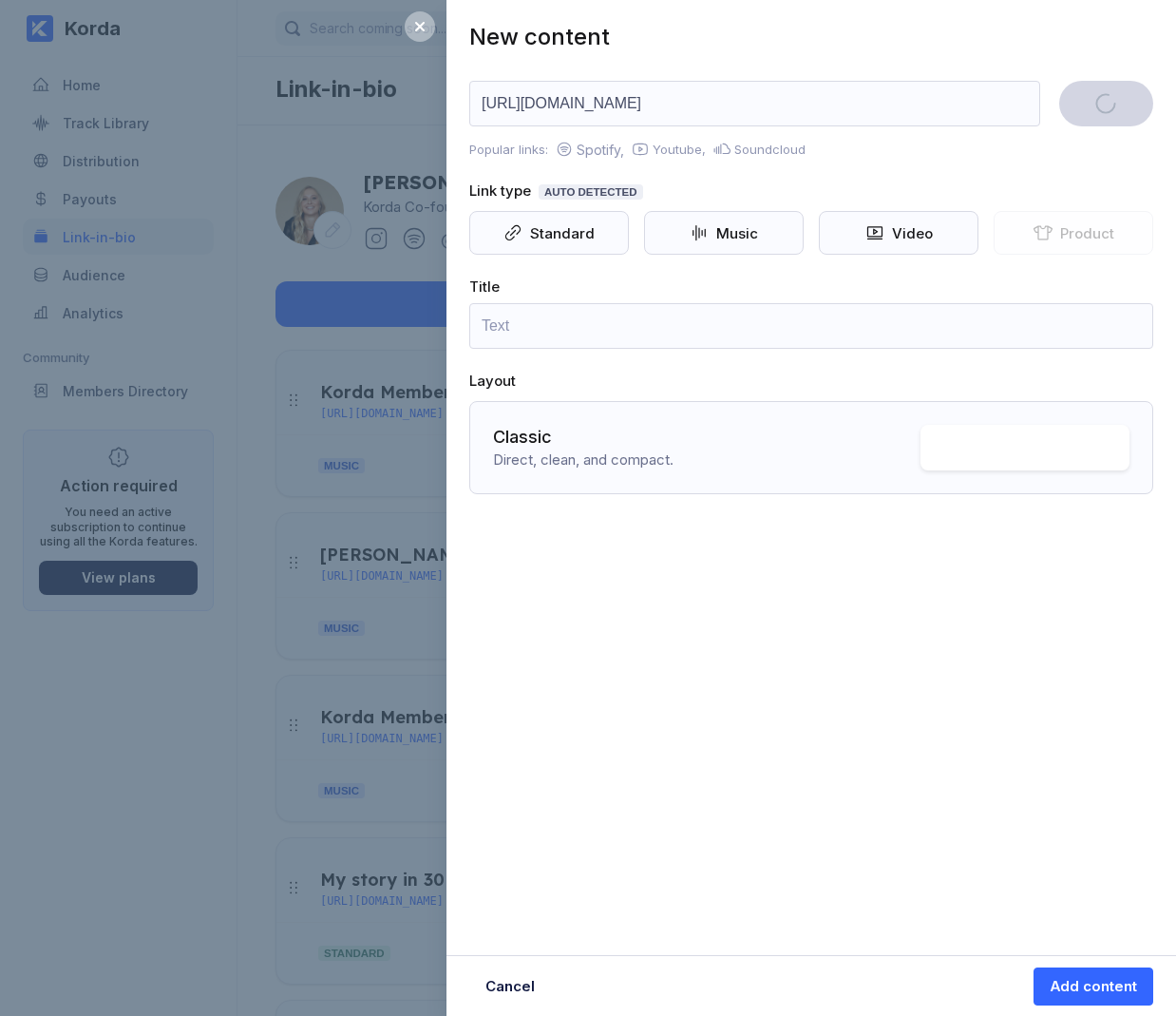
type input "Korda Members"
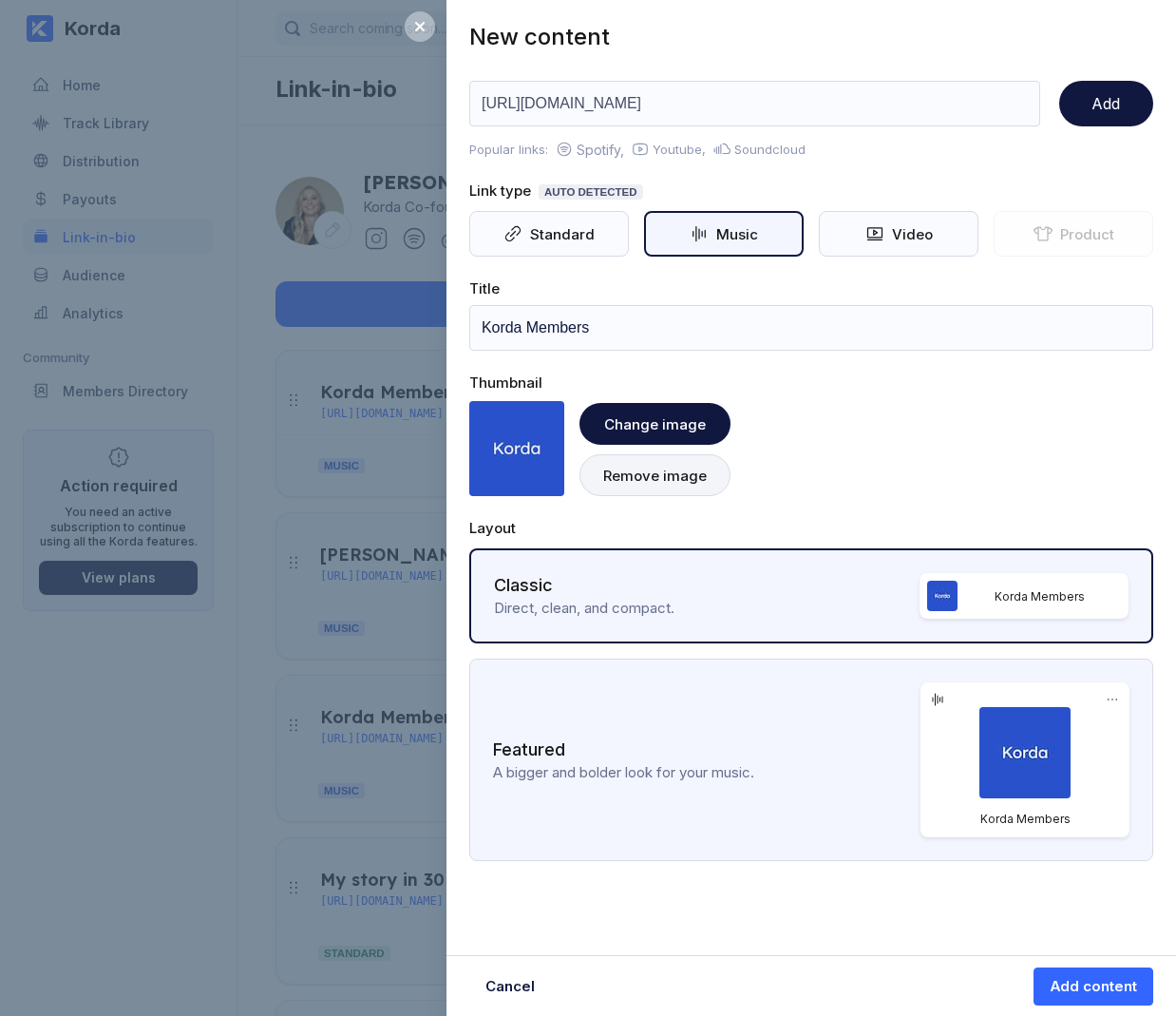
click at [670, 733] on div "Featured A bigger and bolder look for your music. Korda Members" at bounding box center [811, 760] width 684 height 202
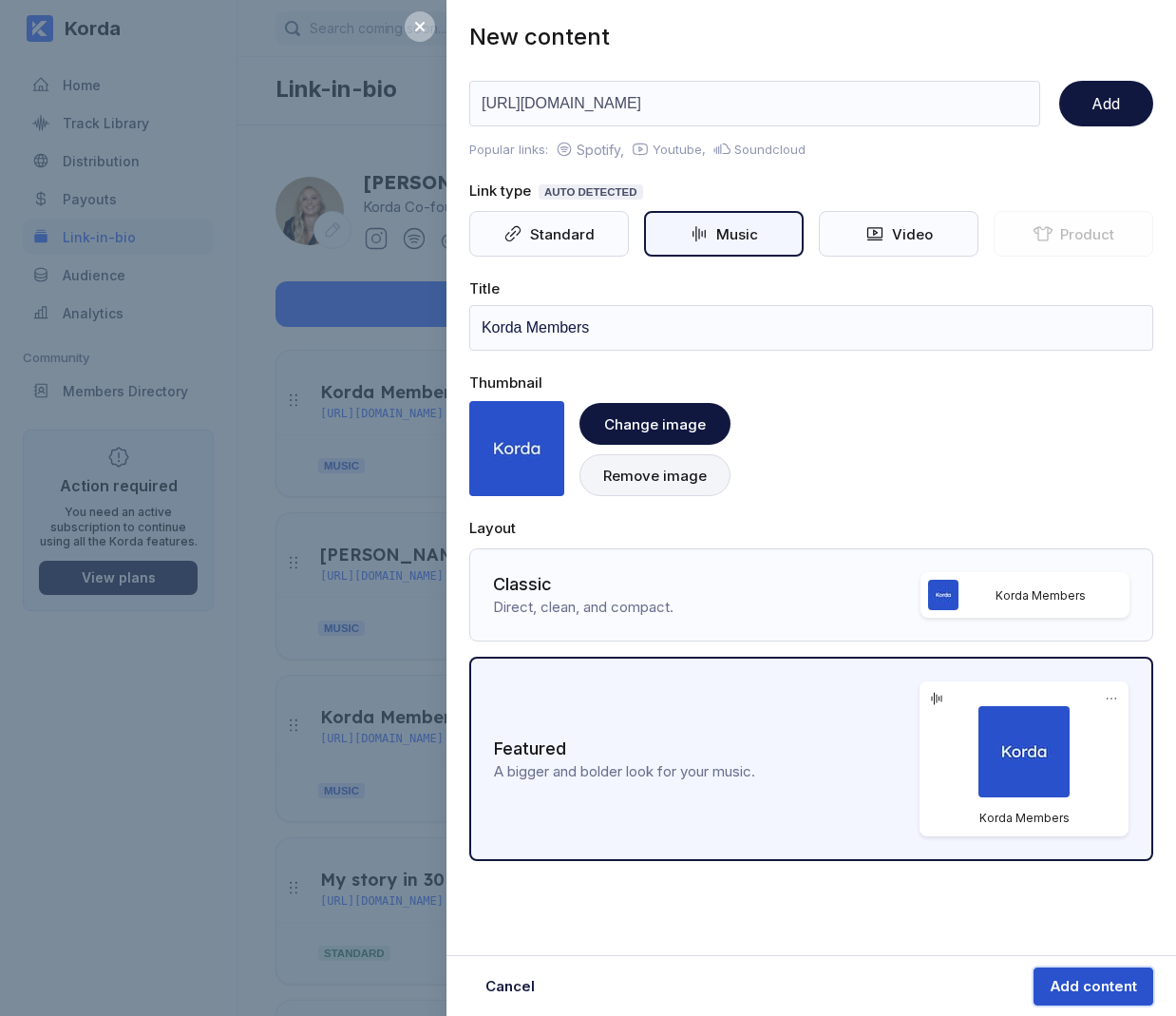
click at [1092, 988] on div "Add content" at bounding box center [1093, 985] width 87 height 19
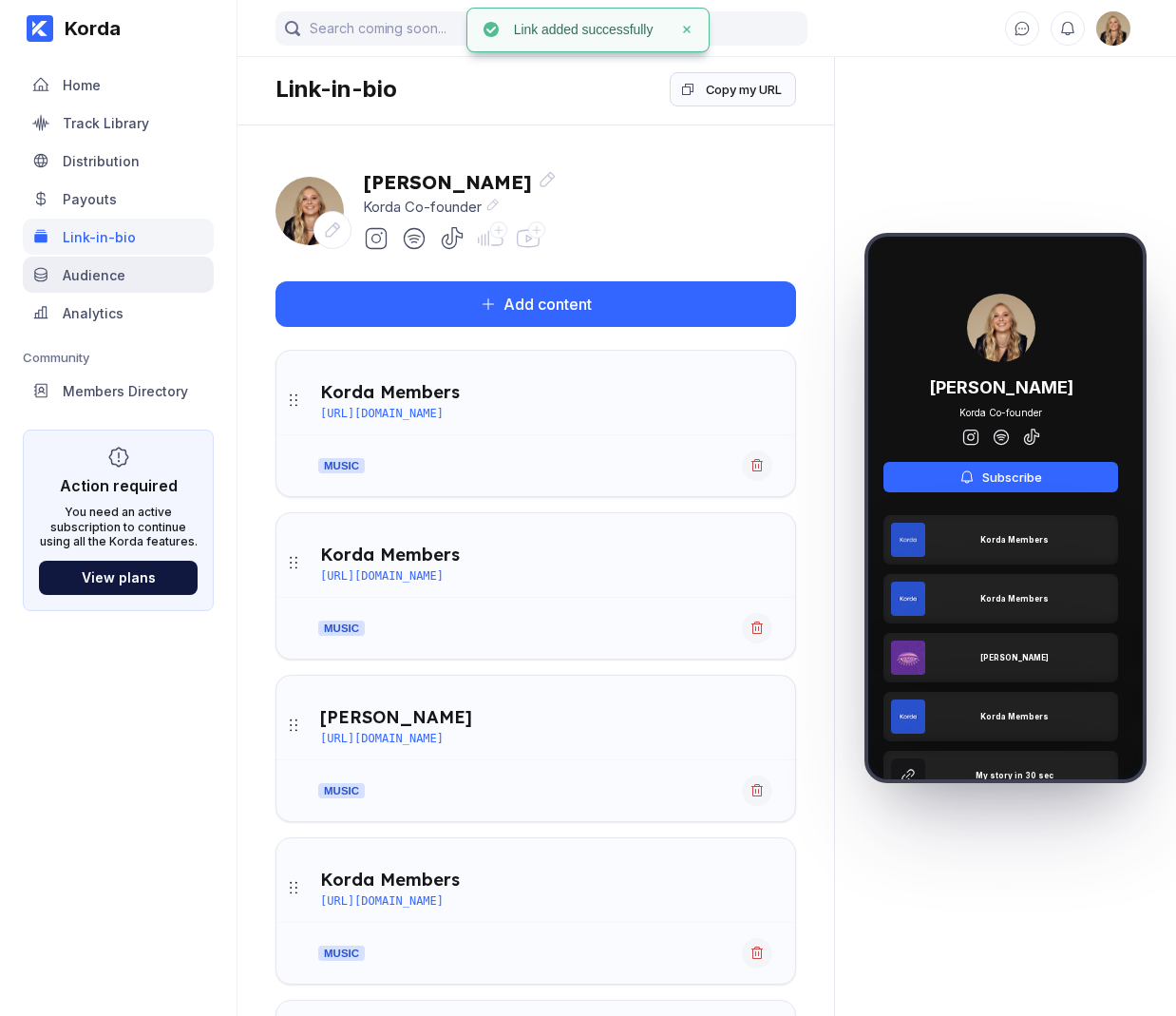
click at [133, 285] on div "Audience" at bounding box center [118, 274] width 191 height 36
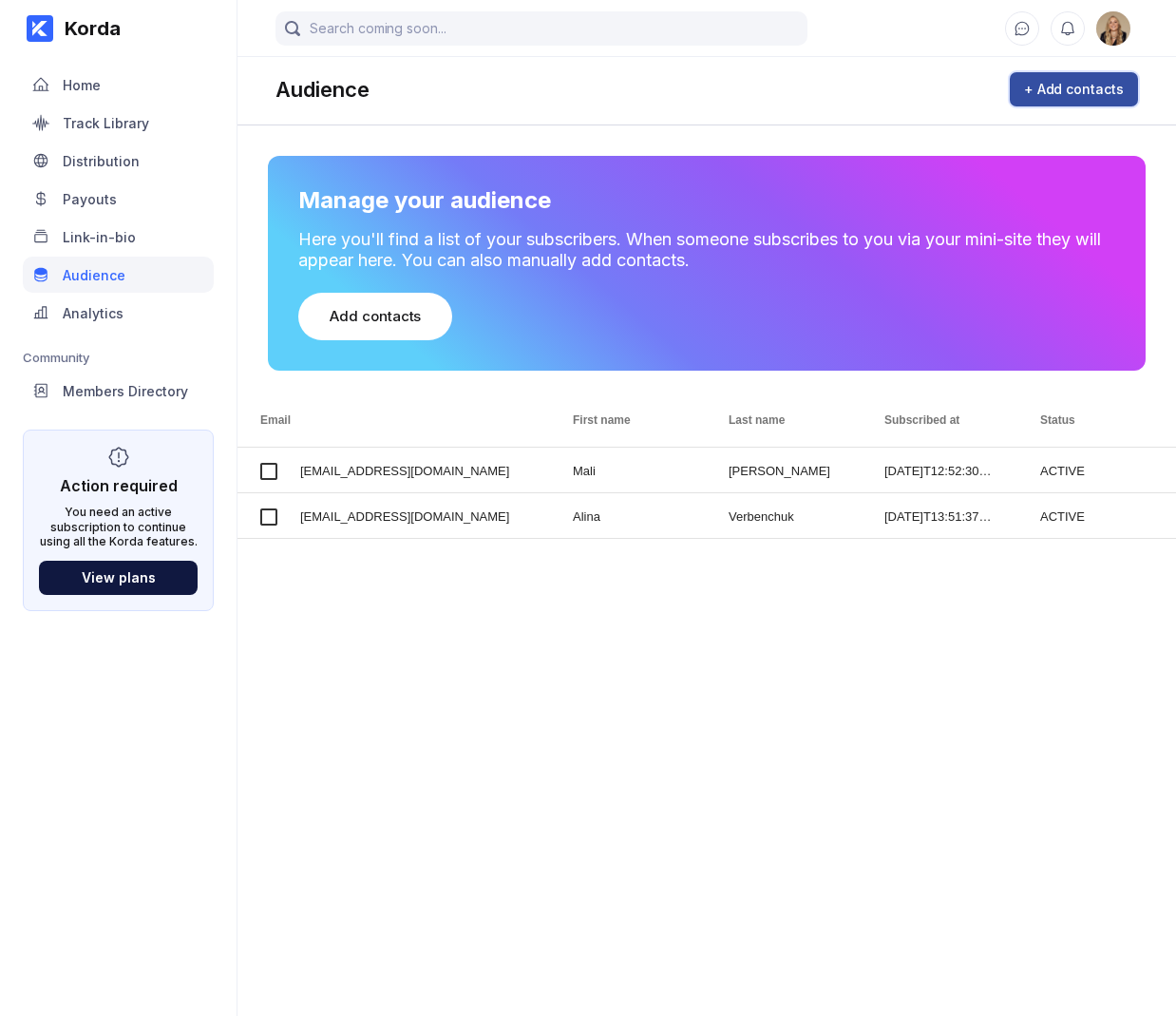
click at [1058, 103] on button "+ Add contacts" at bounding box center [1074, 89] width 129 height 35
click at [107, 315] on div "Analytics" at bounding box center [92, 313] width 60 height 16
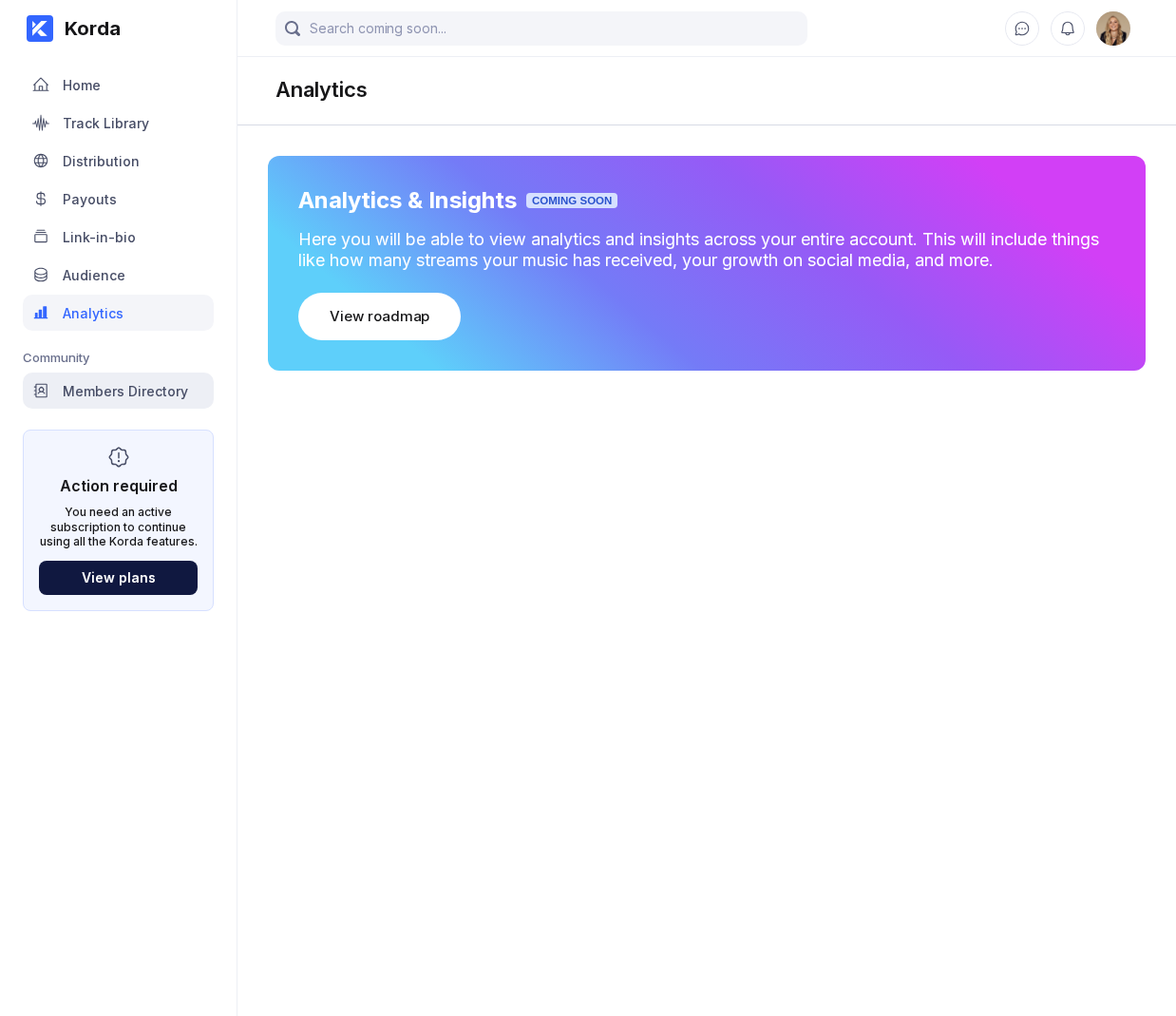
click at [159, 399] on div "Members Directory" at bounding box center [118, 390] width 191 height 36
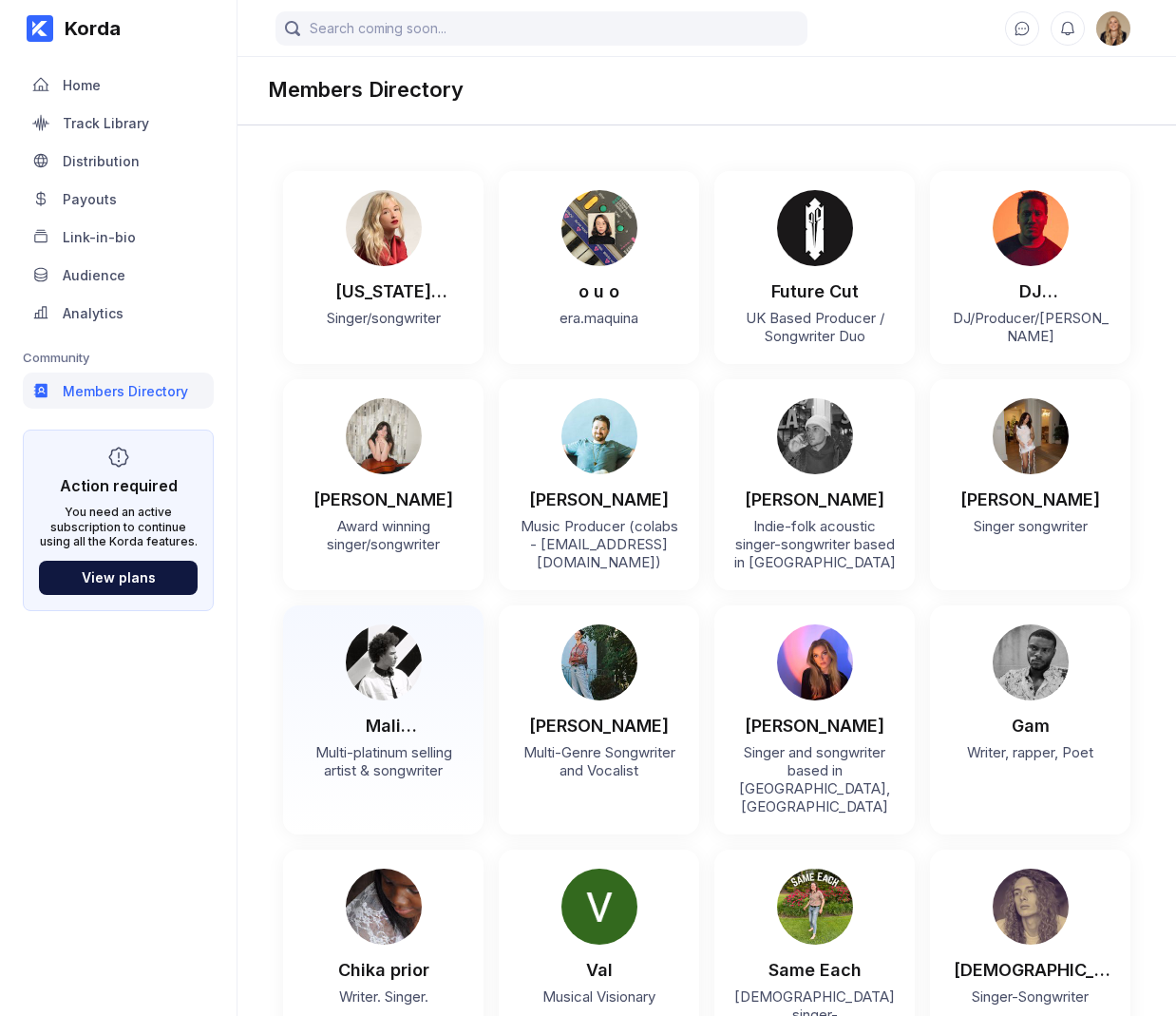
click at [367, 726] on div "Mali [PERSON_NAME]" at bounding box center [383, 718] width 162 height 36
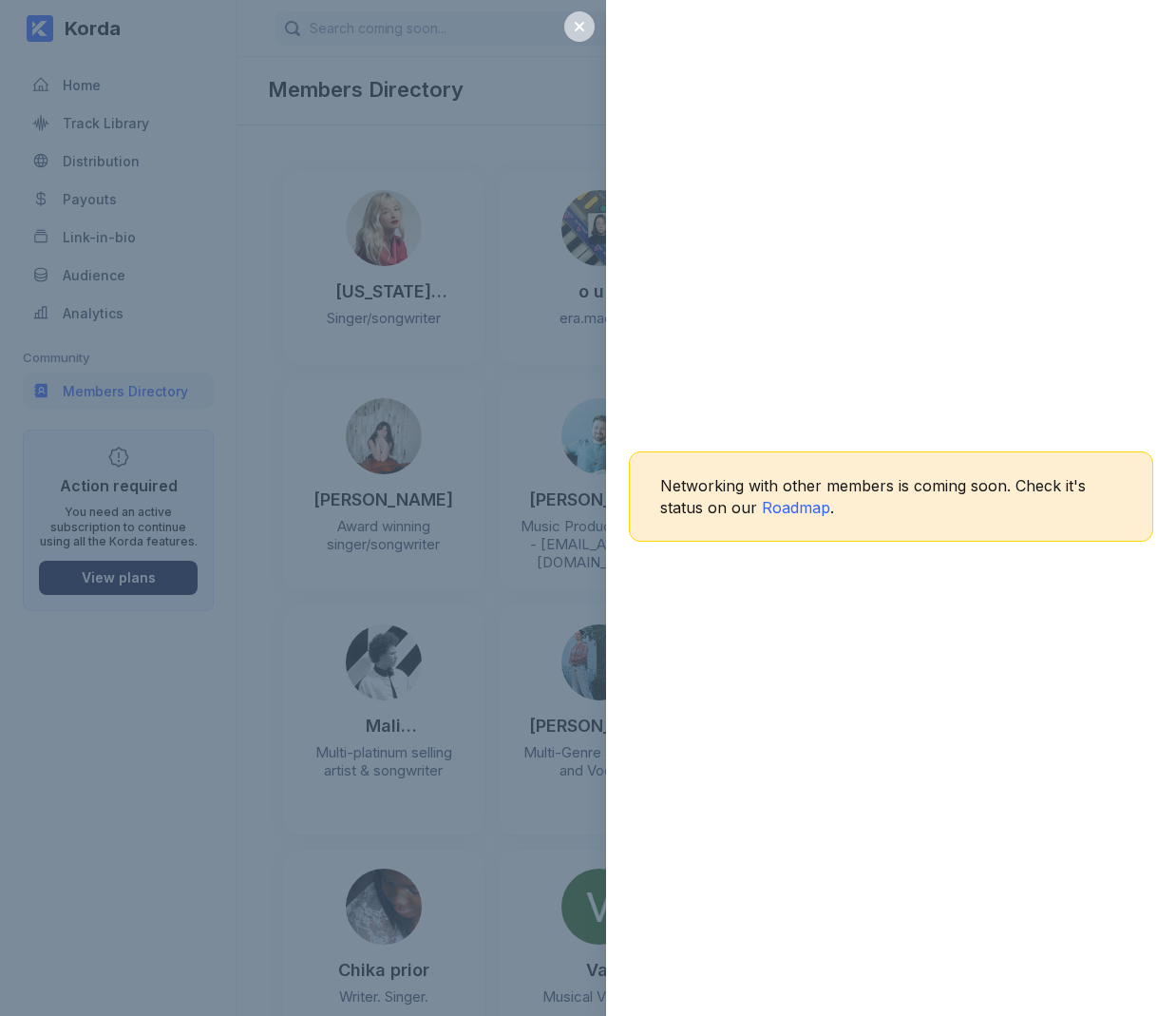
click at [584, 21] on icon at bounding box center [579, 26] width 15 height 15
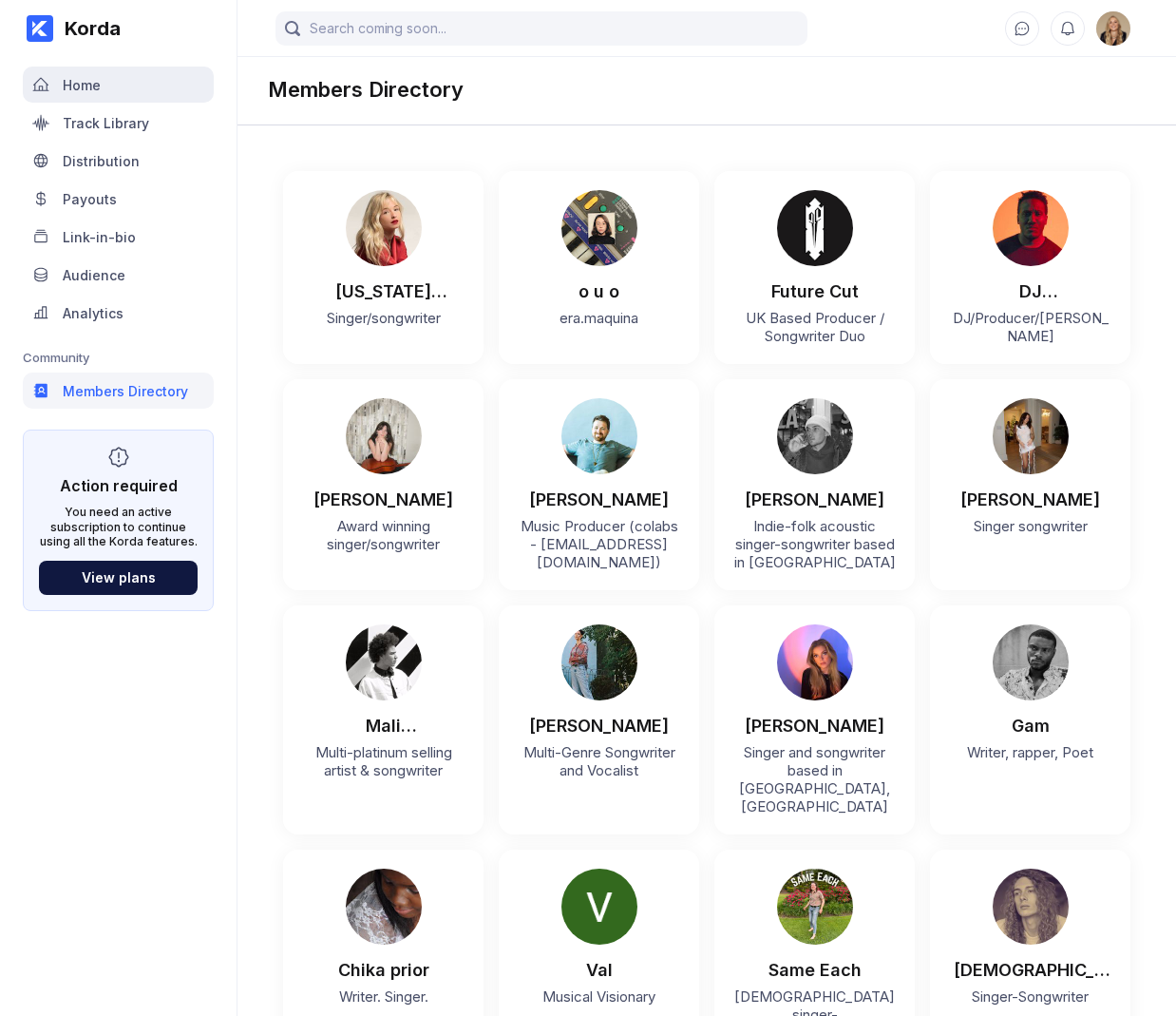
click at [80, 92] on div "Home" at bounding box center [118, 84] width 191 height 36
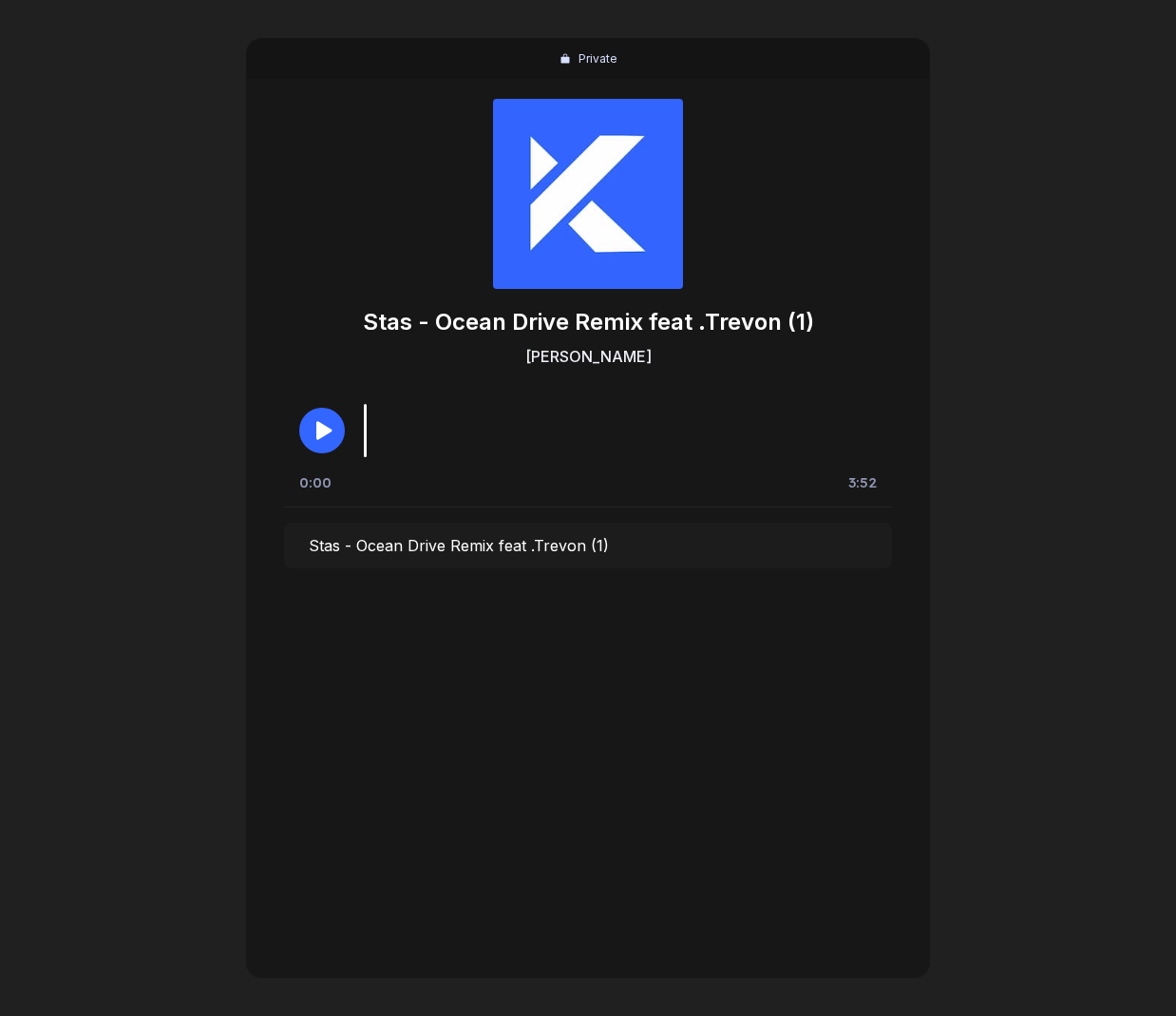
click at [315, 431] on icon "button" at bounding box center [322, 430] width 23 height 23
click at [315, 431] on icon "button" at bounding box center [323, 430] width 16 height 17
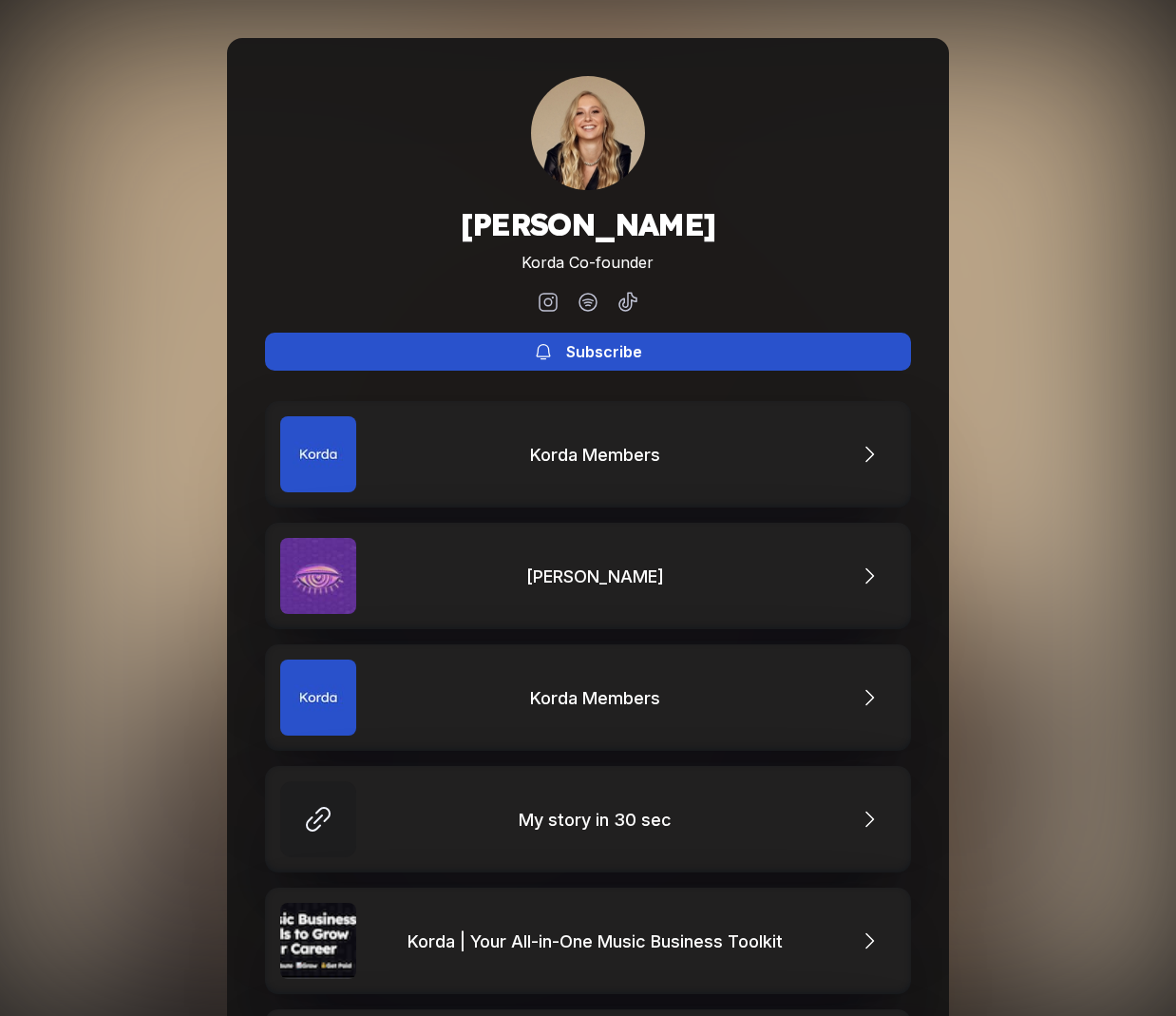
click at [693, 346] on button "Subscribe" at bounding box center [588, 352] width 645 height 38
